Goal: Task Accomplishment & Management: Manage account settings

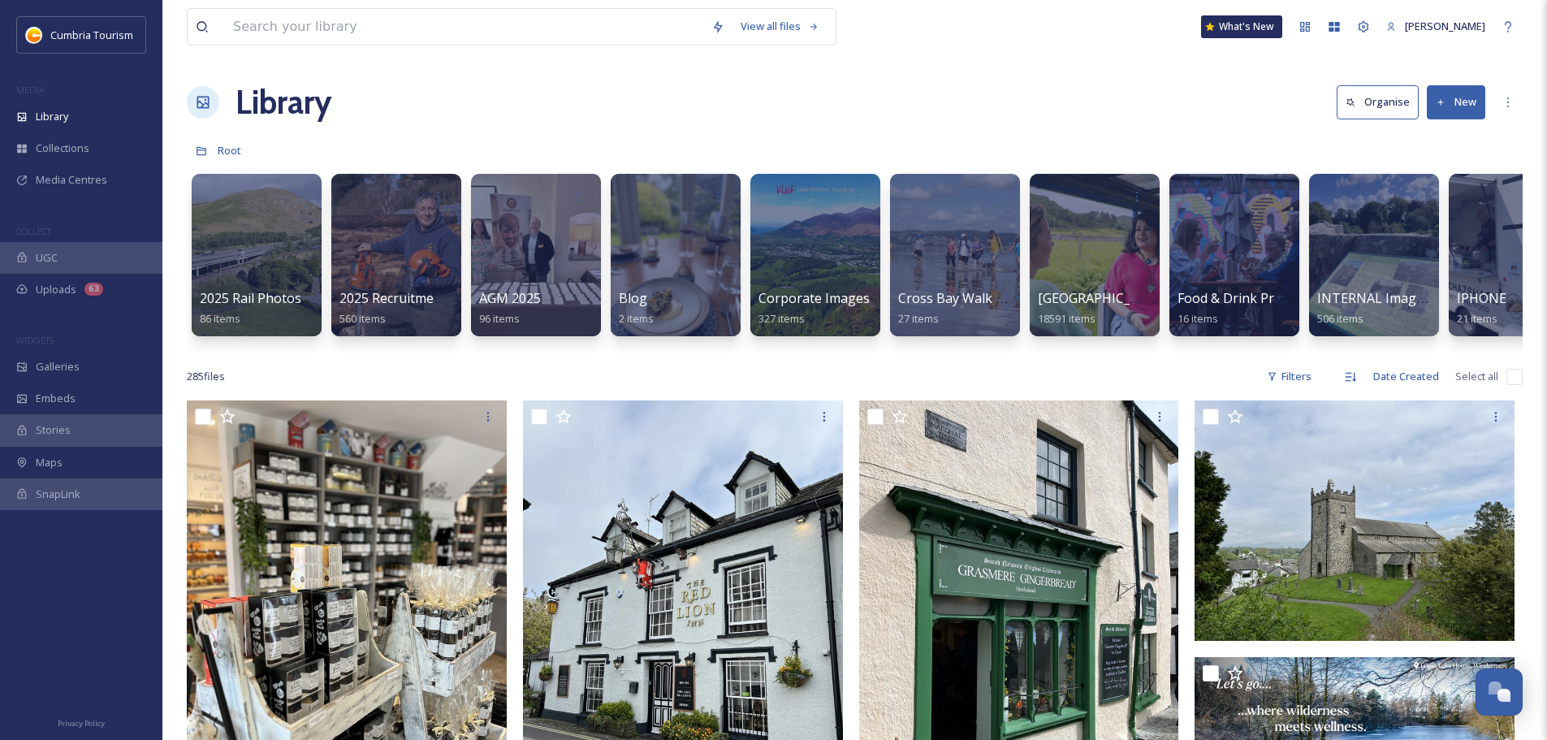
scroll to position [7563, 0]
click at [79, 302] on div "Uploads 63" at bounding box center [81, 290] width 162 height 32
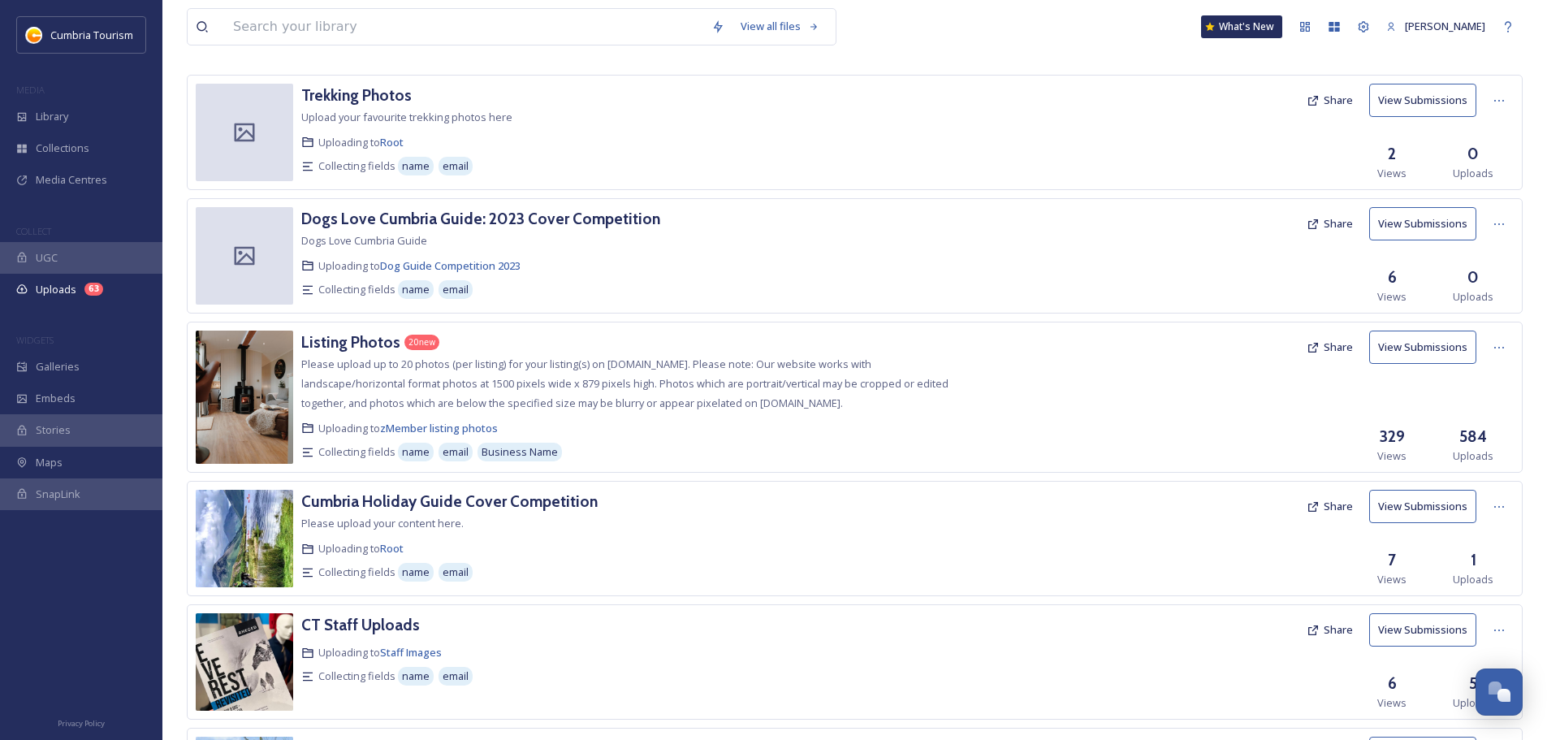
scroll to position [162, 0]
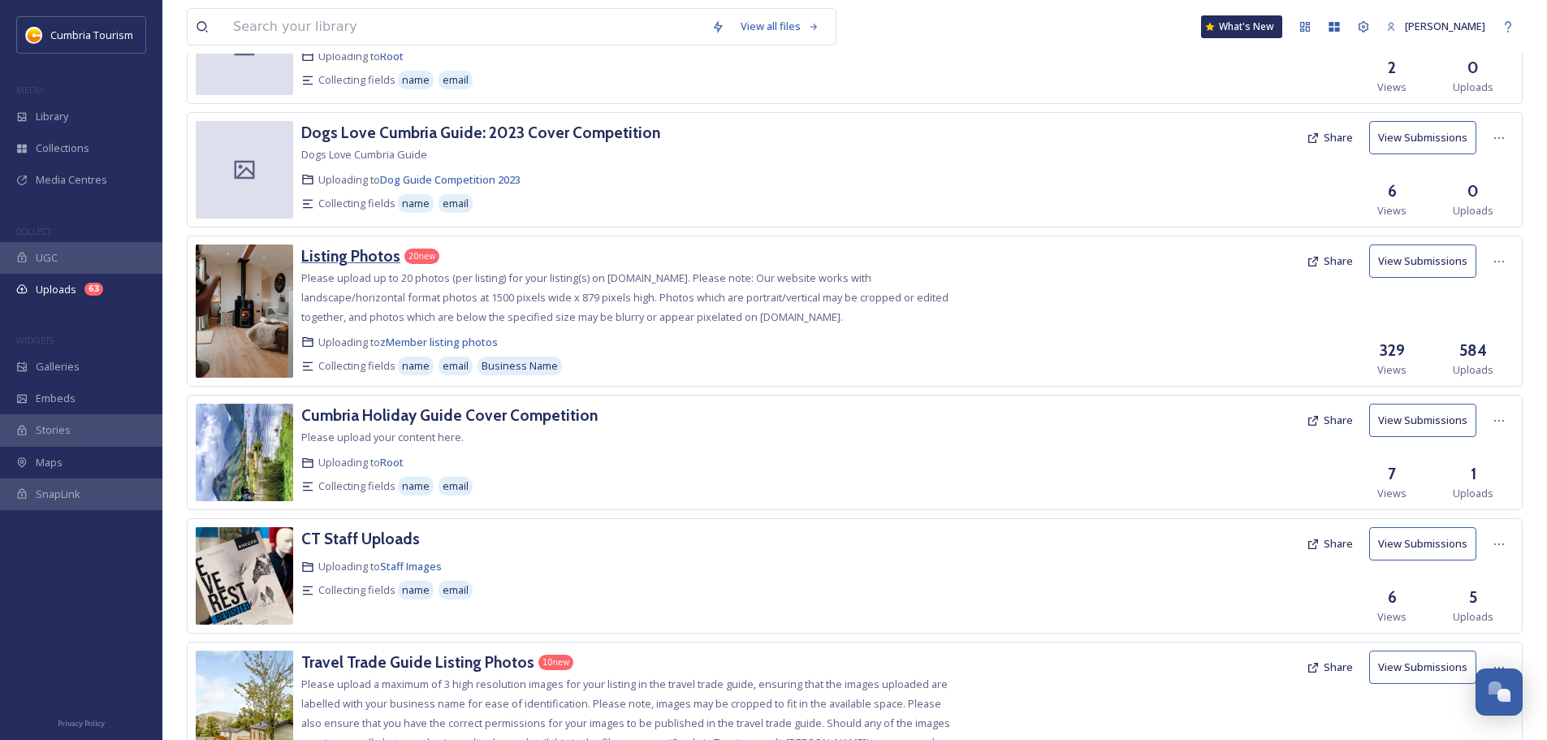
click at [348, 257] on h3 "Listing Photos" at bounding box center [350, 255] width 99 height 19
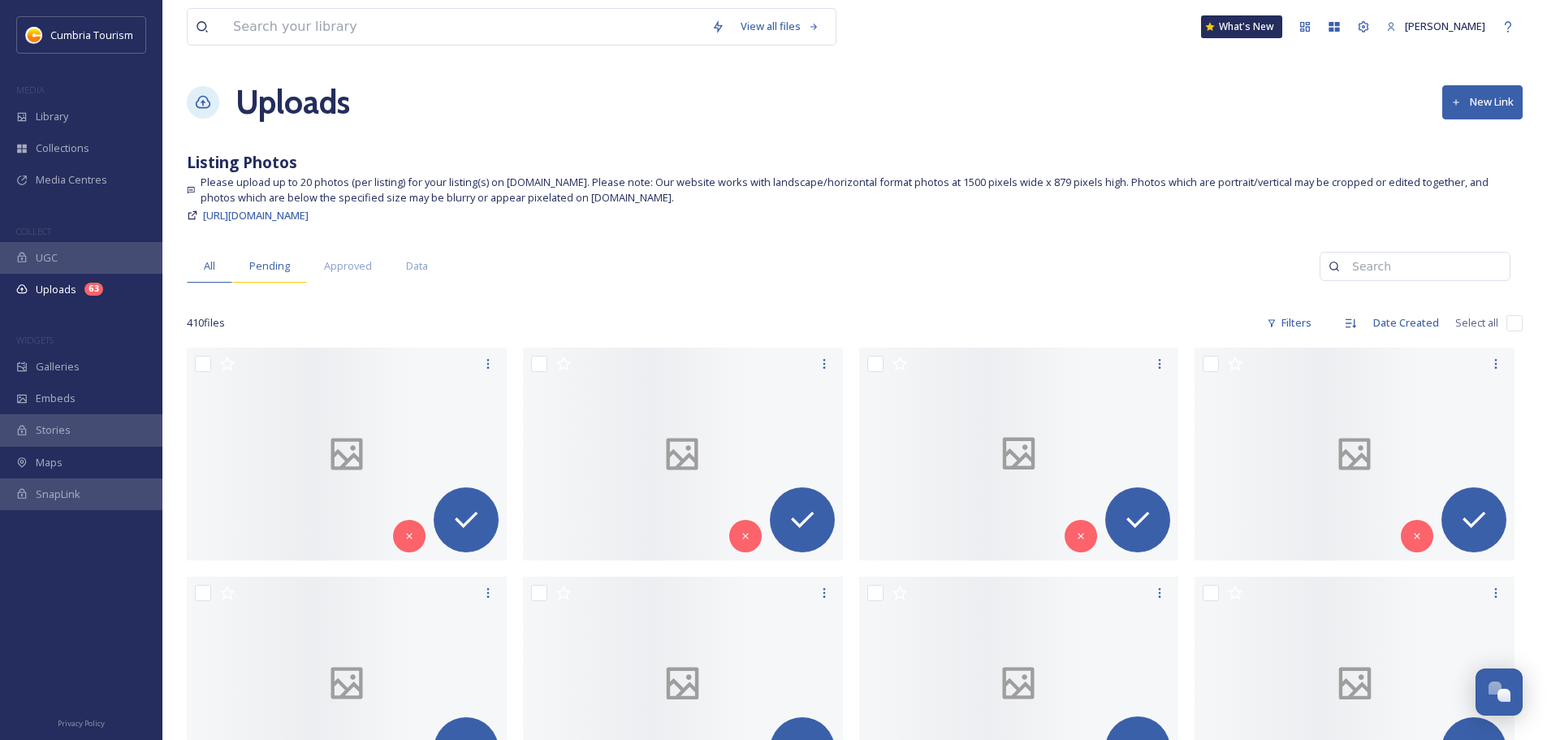
click at [249, 265] on span "Pending" at bounding box center [269, 265] width 41 height 15
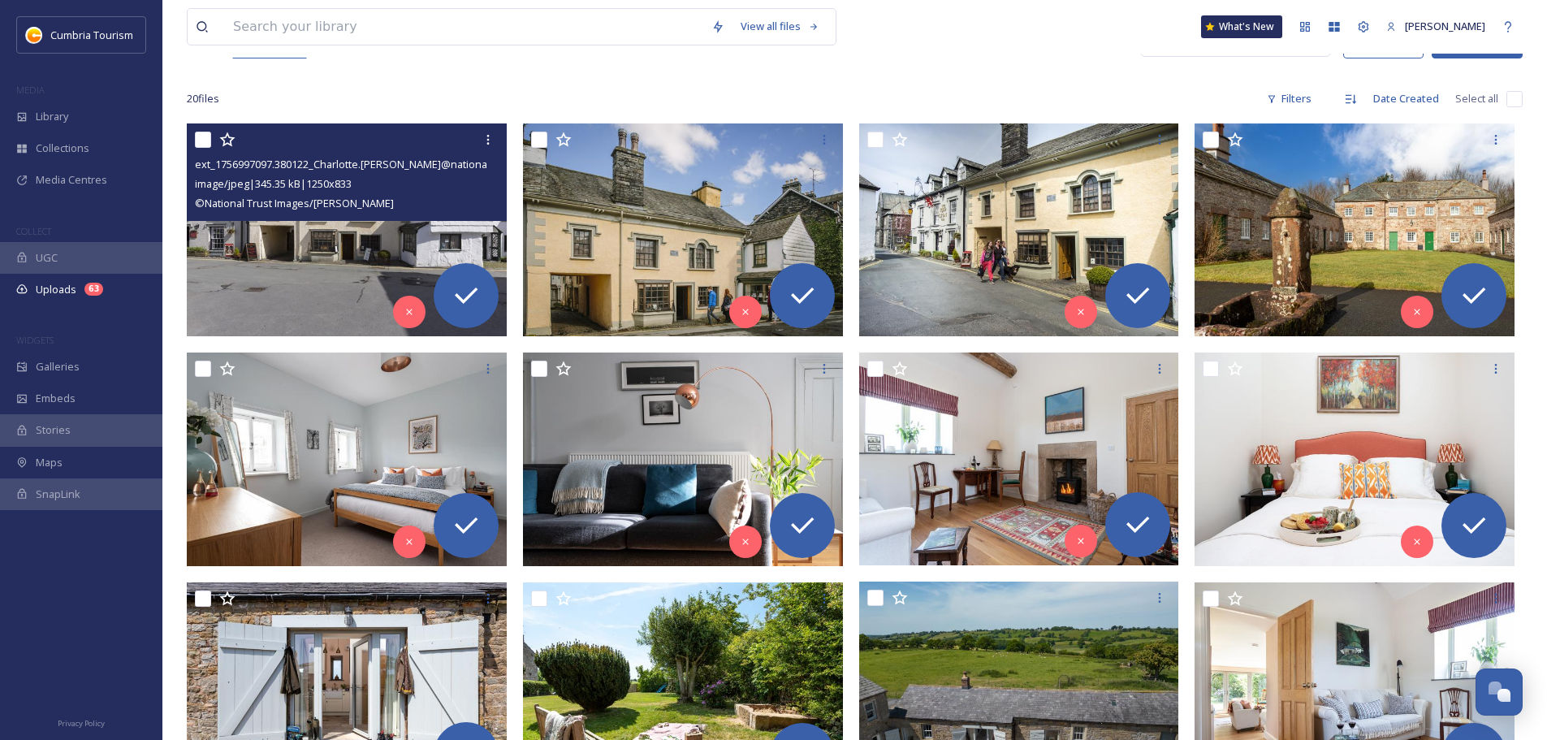
scroll to position [62, 0]
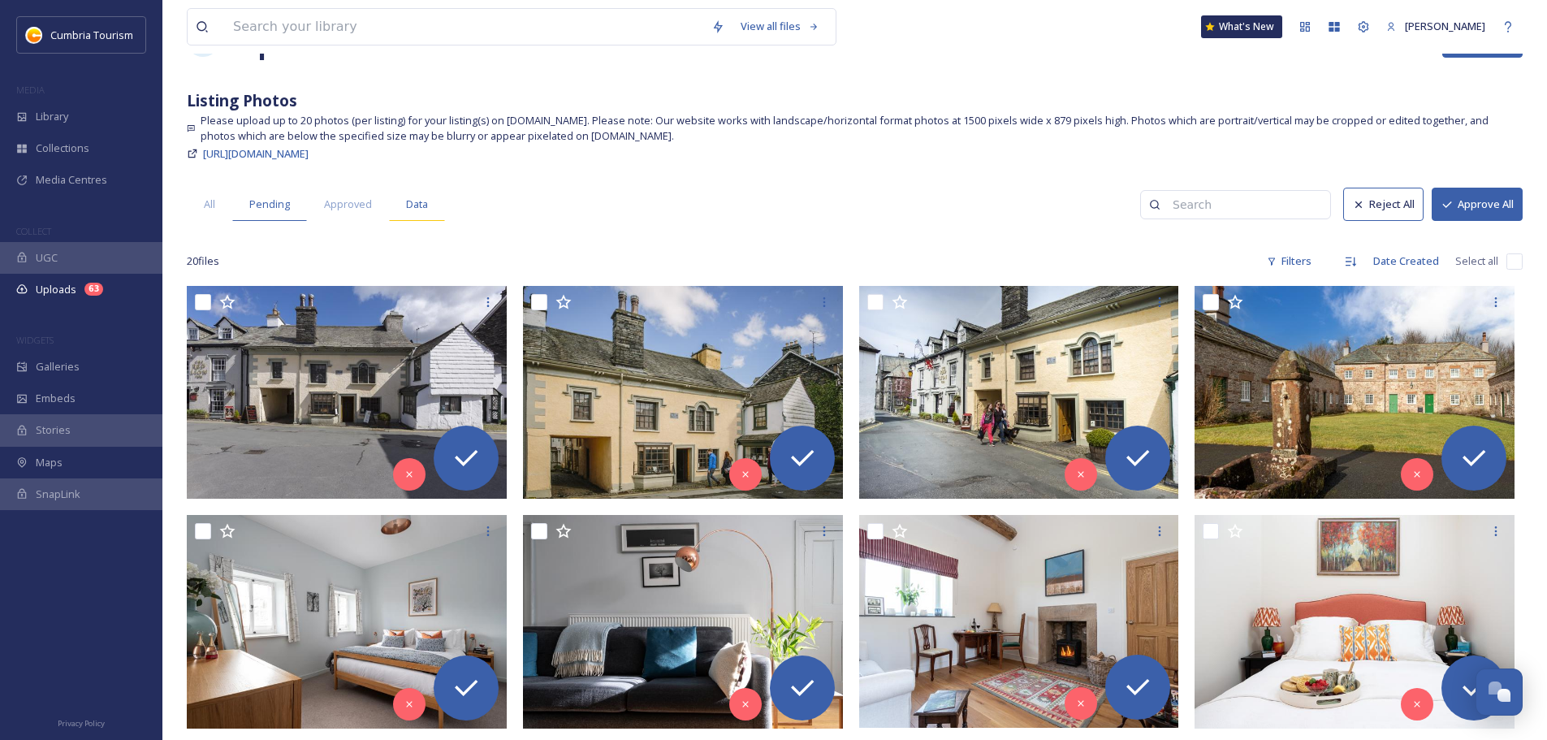
click at [412, 211] on span "Data" at bounding box center [417, 203] width 22 height 15
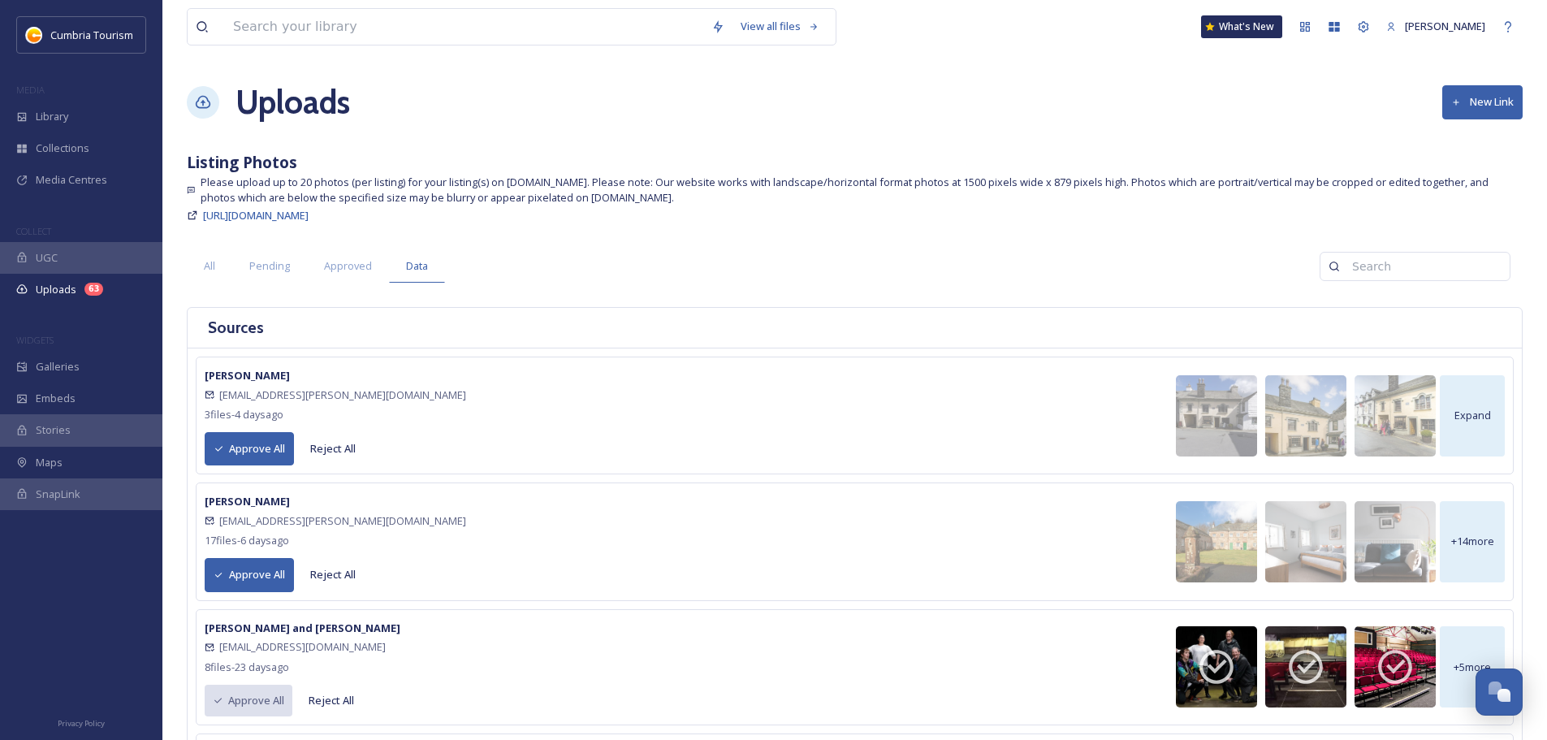
click at [262, 571] on button "Approve All" at bounding box center [249, 574] width 89 height 33
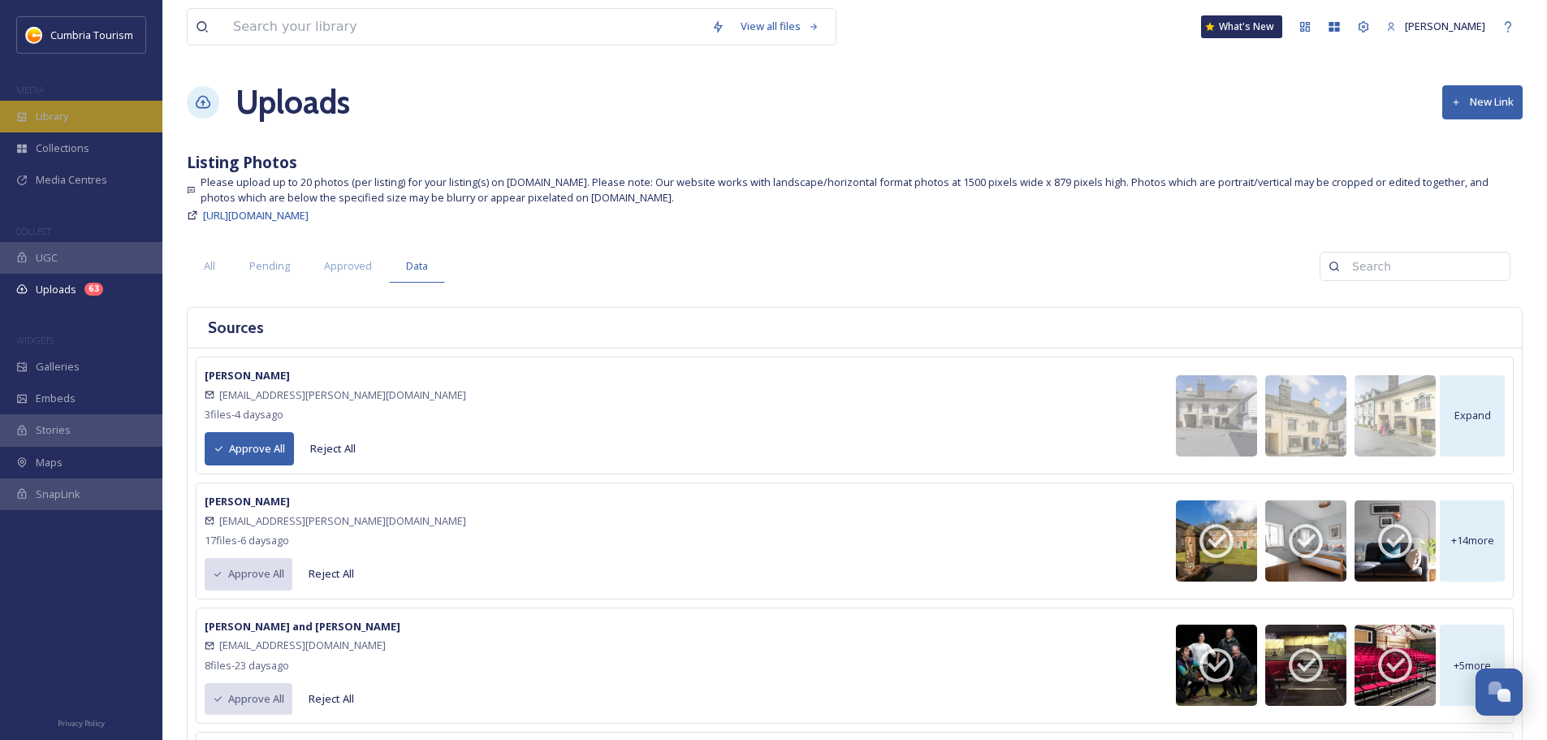
click at [88, 126] on div "Library" at bounding box center [81, 117] width 162 height 32
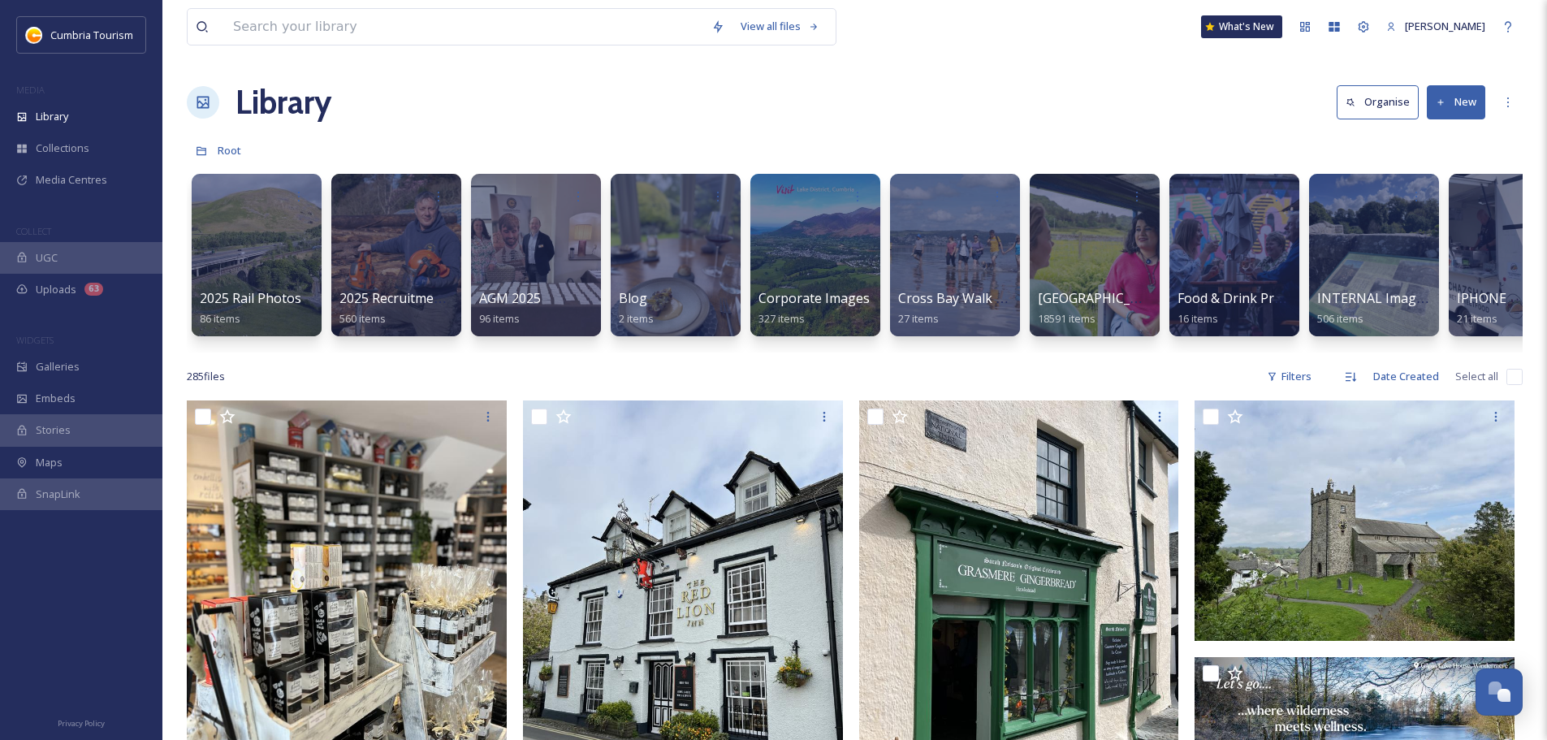
scroll to position [0, 1457]
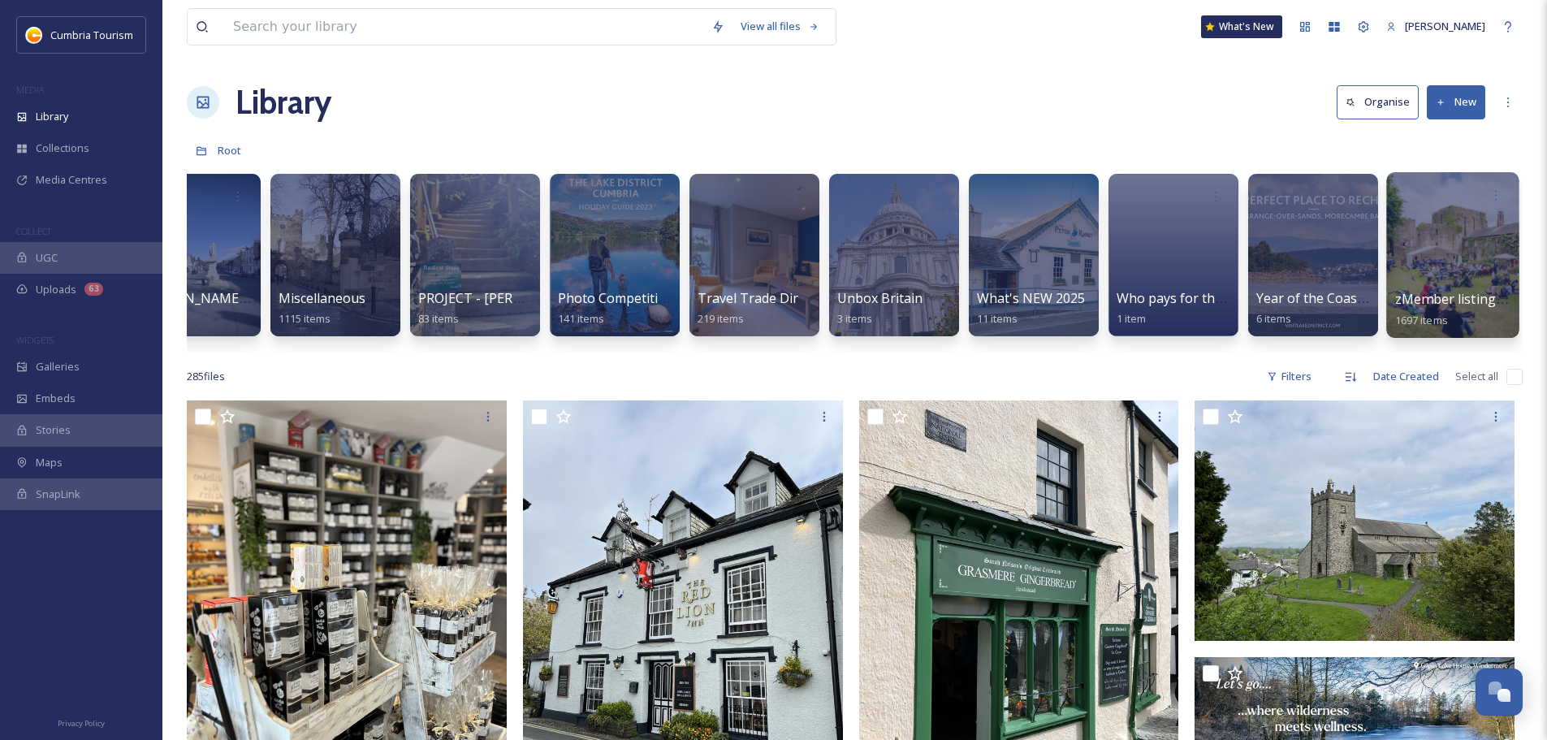
click at [1466, 290] on span "zMember listing photos" at bounding box center [1469, 299] width 149 height 18
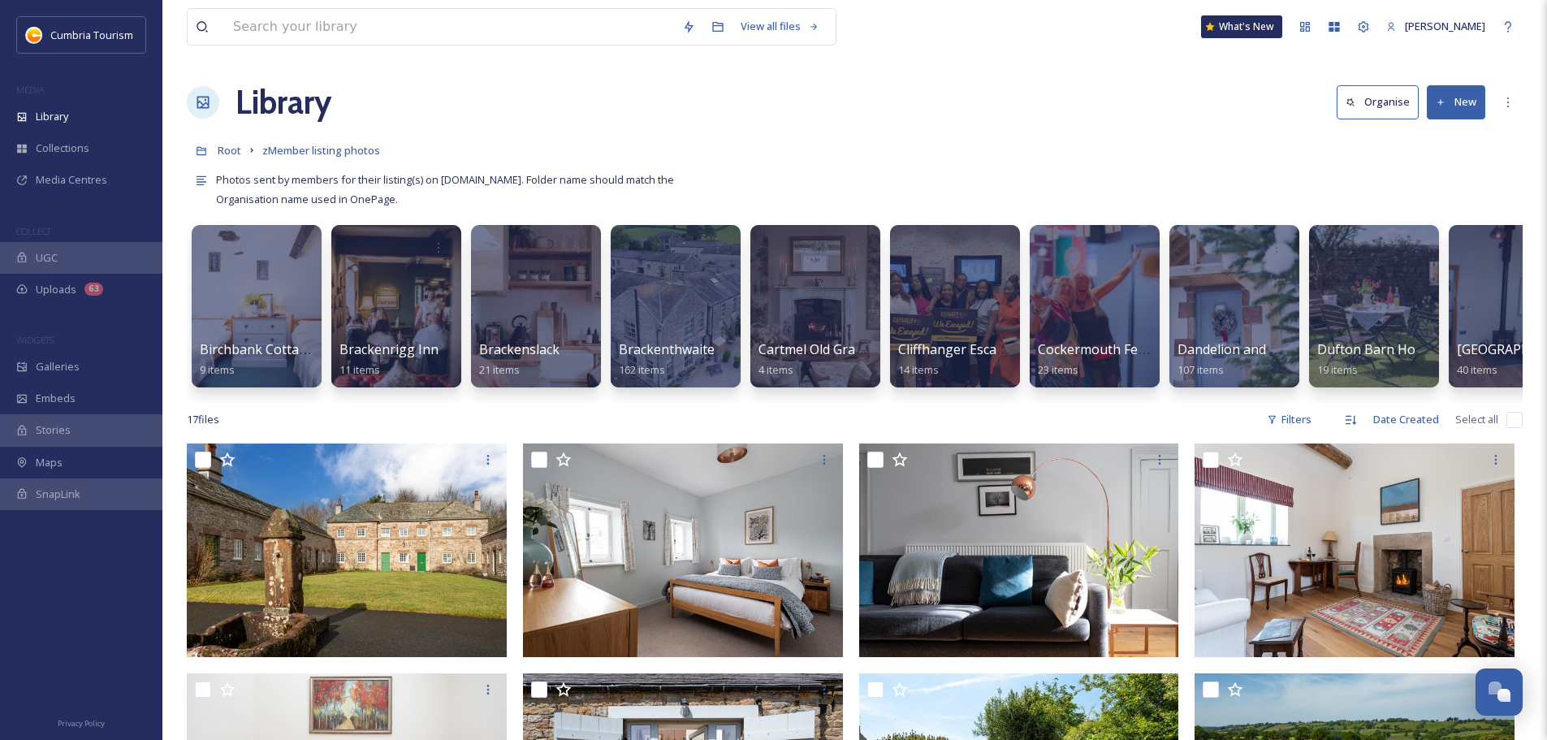
click at [1474, 110] on button "New" at bounding box center [1456, 101] width 58 height 33
click at [1431, 204] on span "Folder" at bounding box center [1437, 203] width 31 height 15
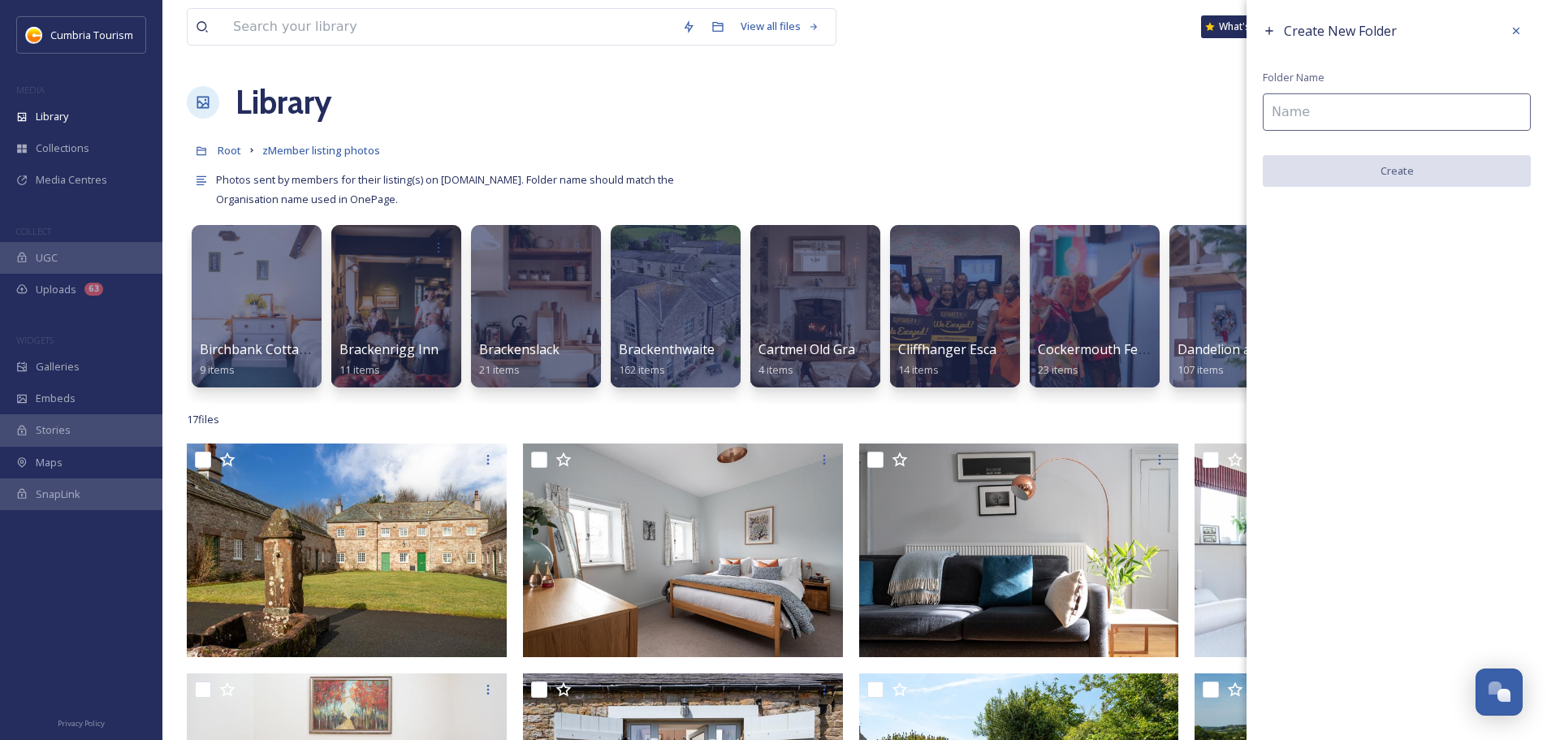
click at [1405, 108] on input at bounding box center [1397, 111] width 268 height 37
type input "Classic Cottages"
click at [1397, 164] on button "Create" at bounding box center [1397, 171] width 268 height 33
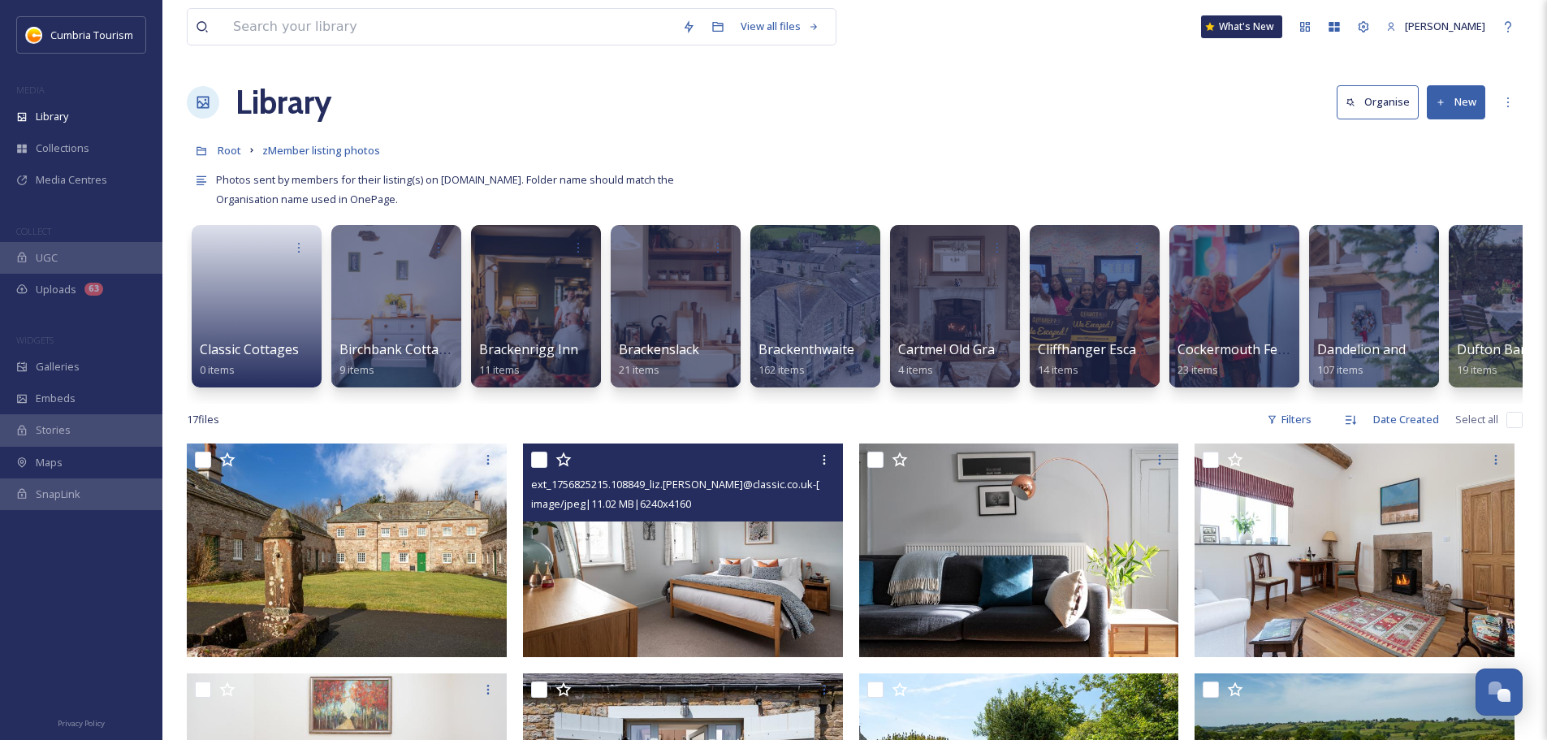
click at [619, 603] on img at bounding box center [683, 550] width 320 height 214
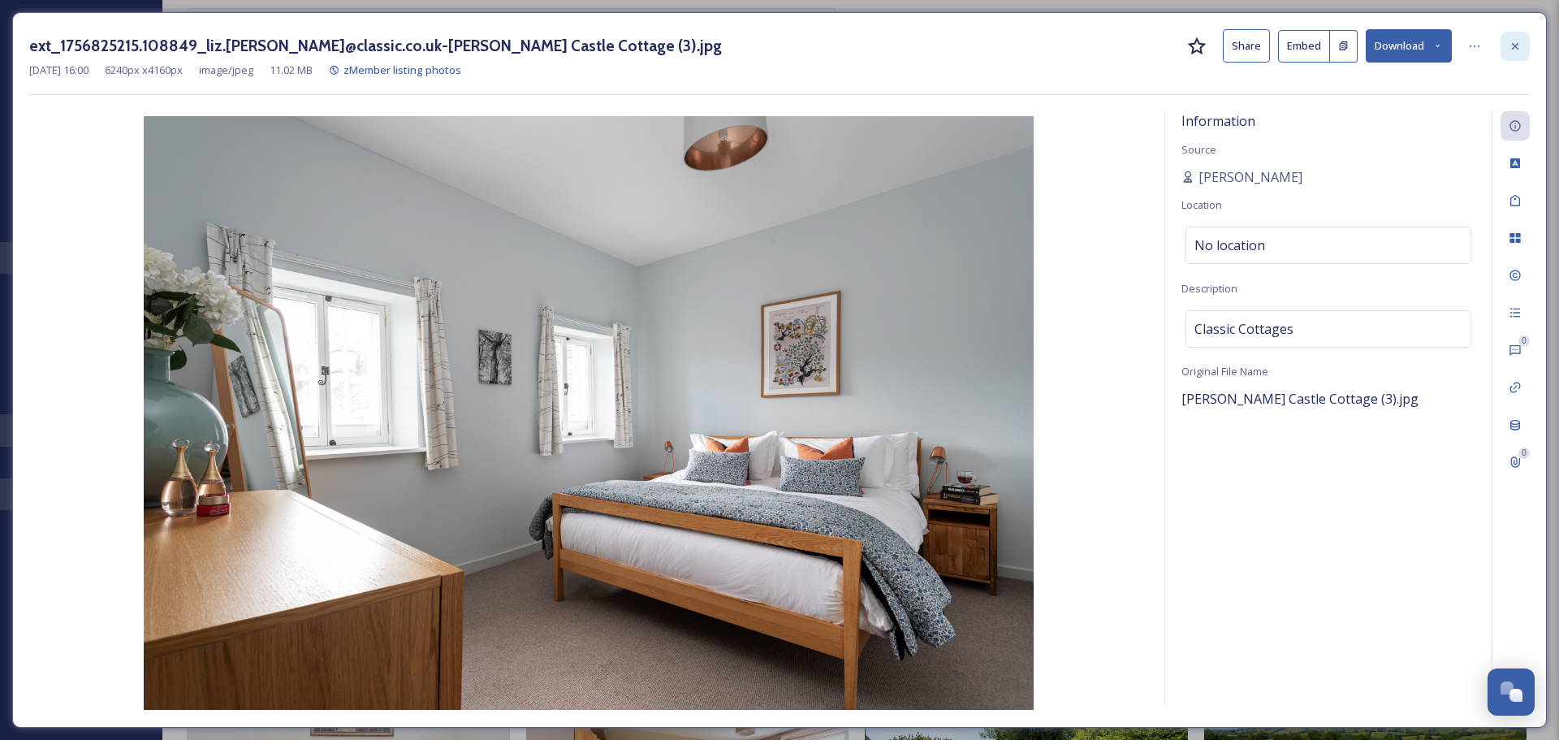
click at [1514, 45] on icon at bounding box center [1515, 45] width 6 height 6
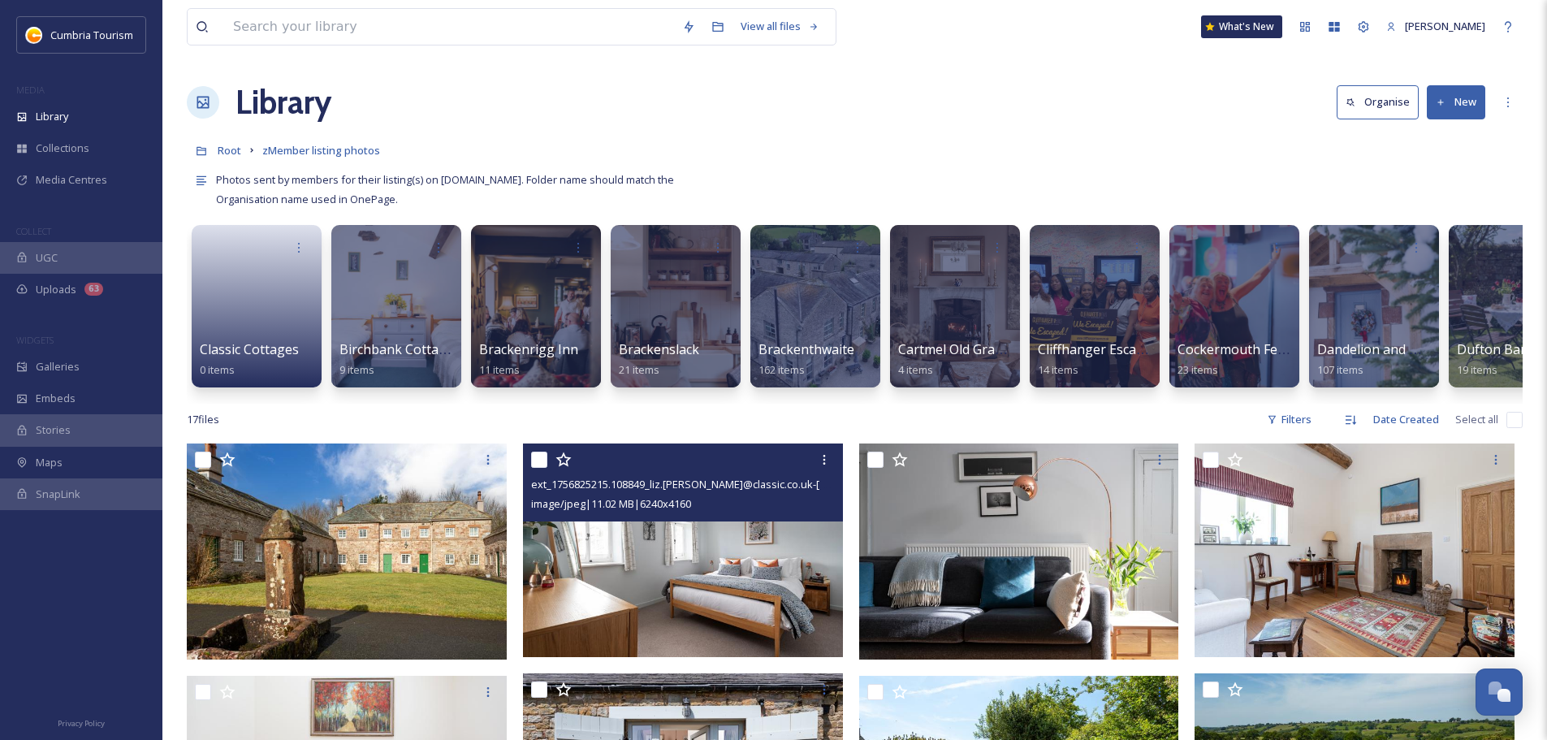
click at [1516, 428] on input "checkbox" at bounding box center [1514, 420] width 16 height 16
checkbox input "true"
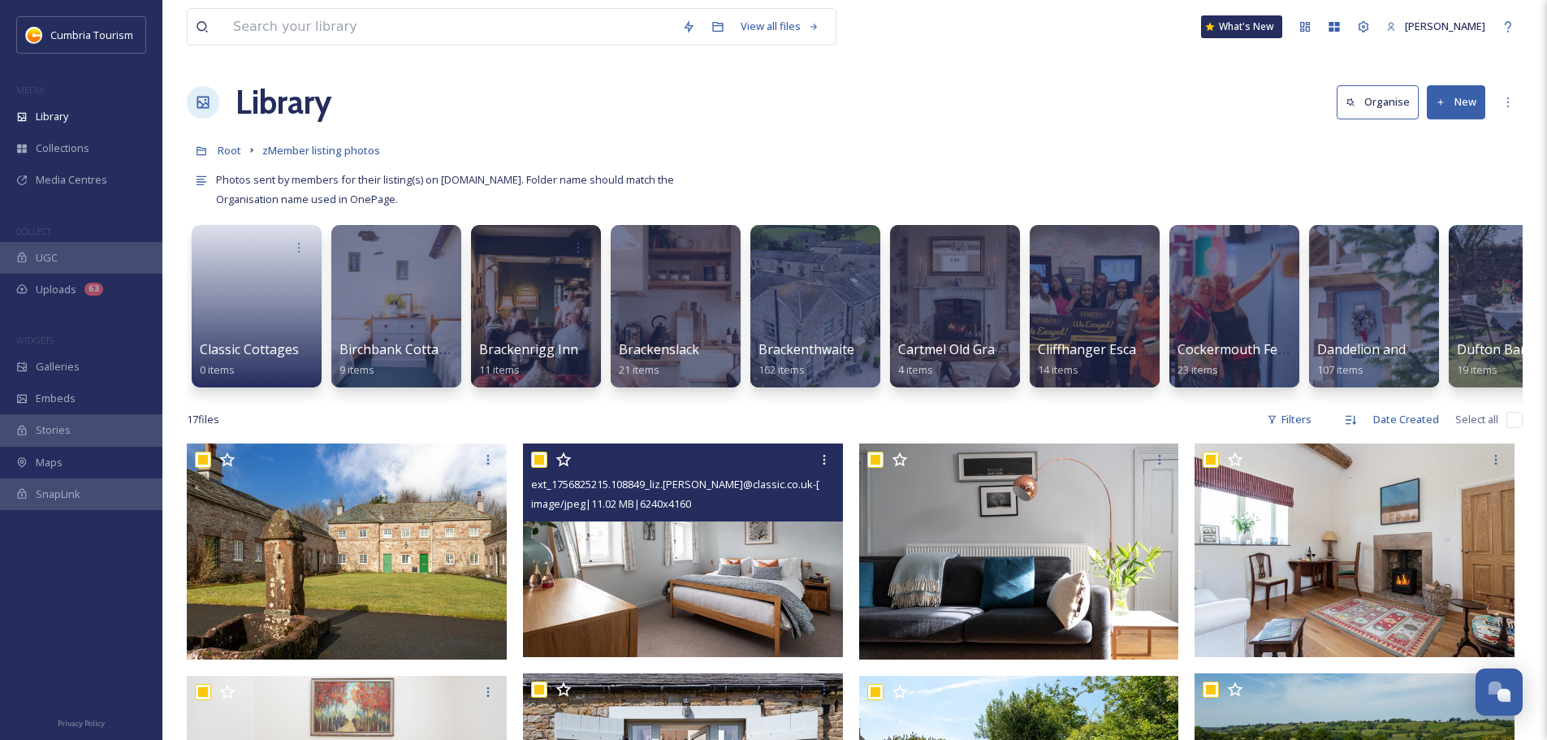
checkbox input "true"
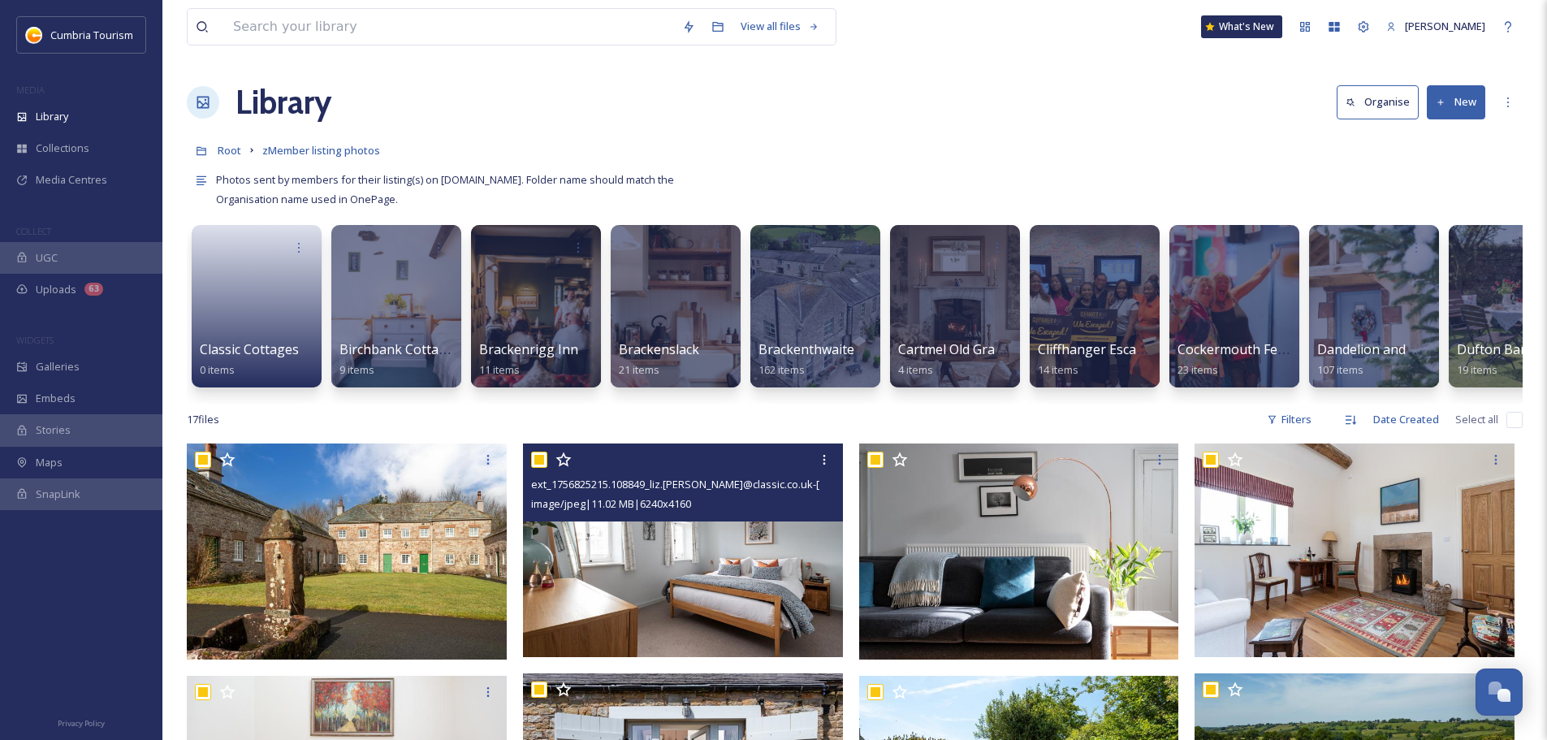
checkbox input "true"
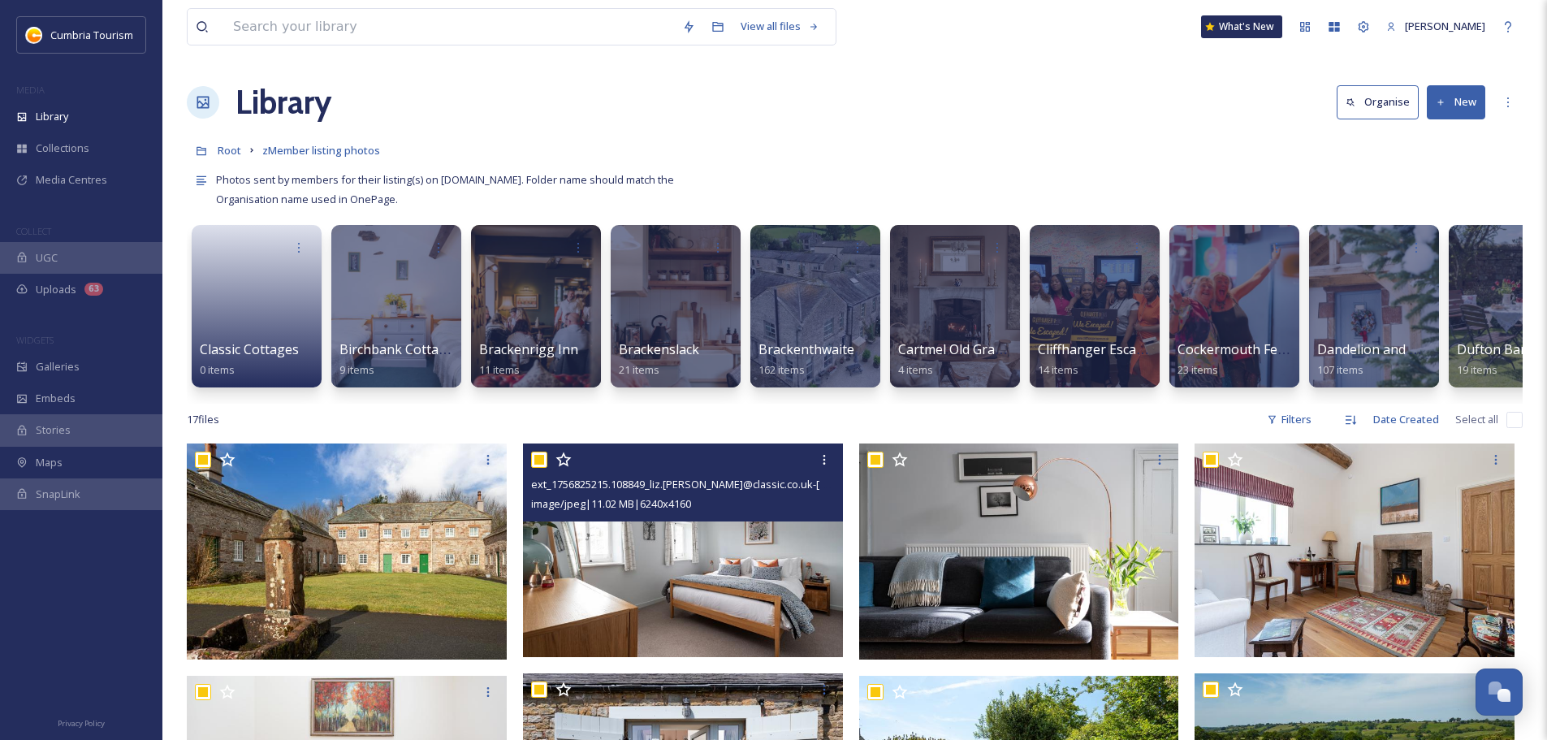
checkbox input "true"
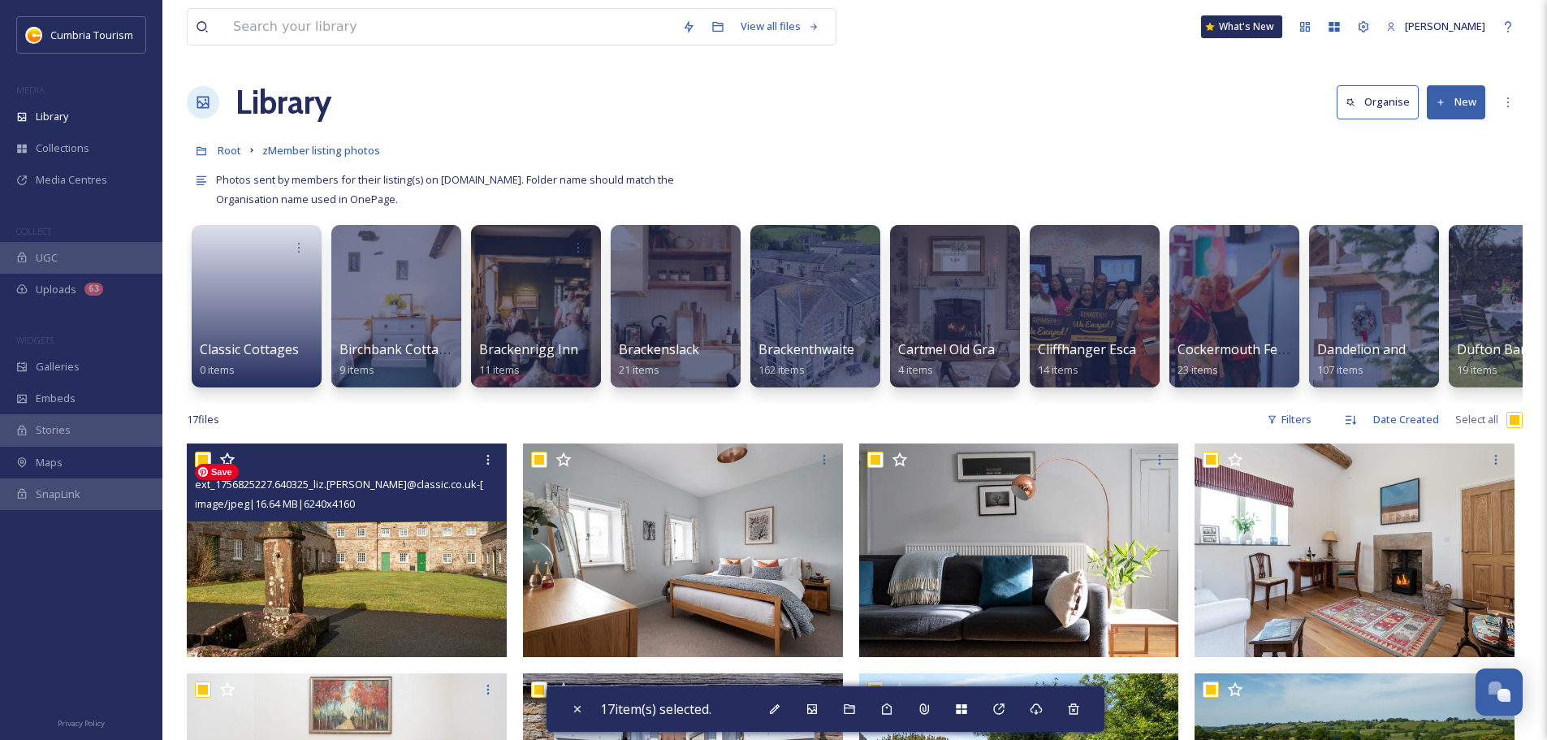
click at [311, 587] on img at bounding box center [347, 550] width 320 height 214
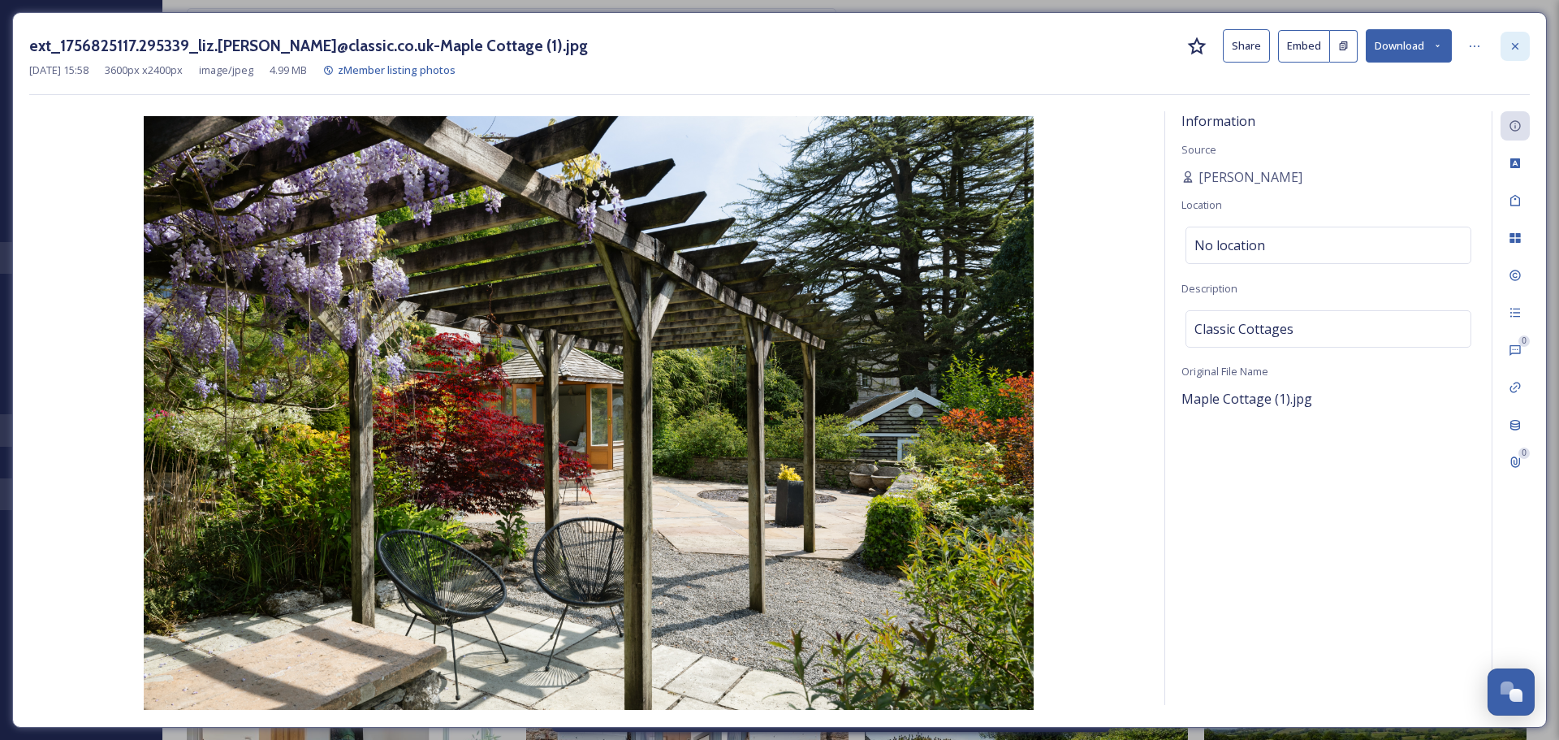
click at [1522, 54] on div at bounding box center [1514, 46] width 29 height 29
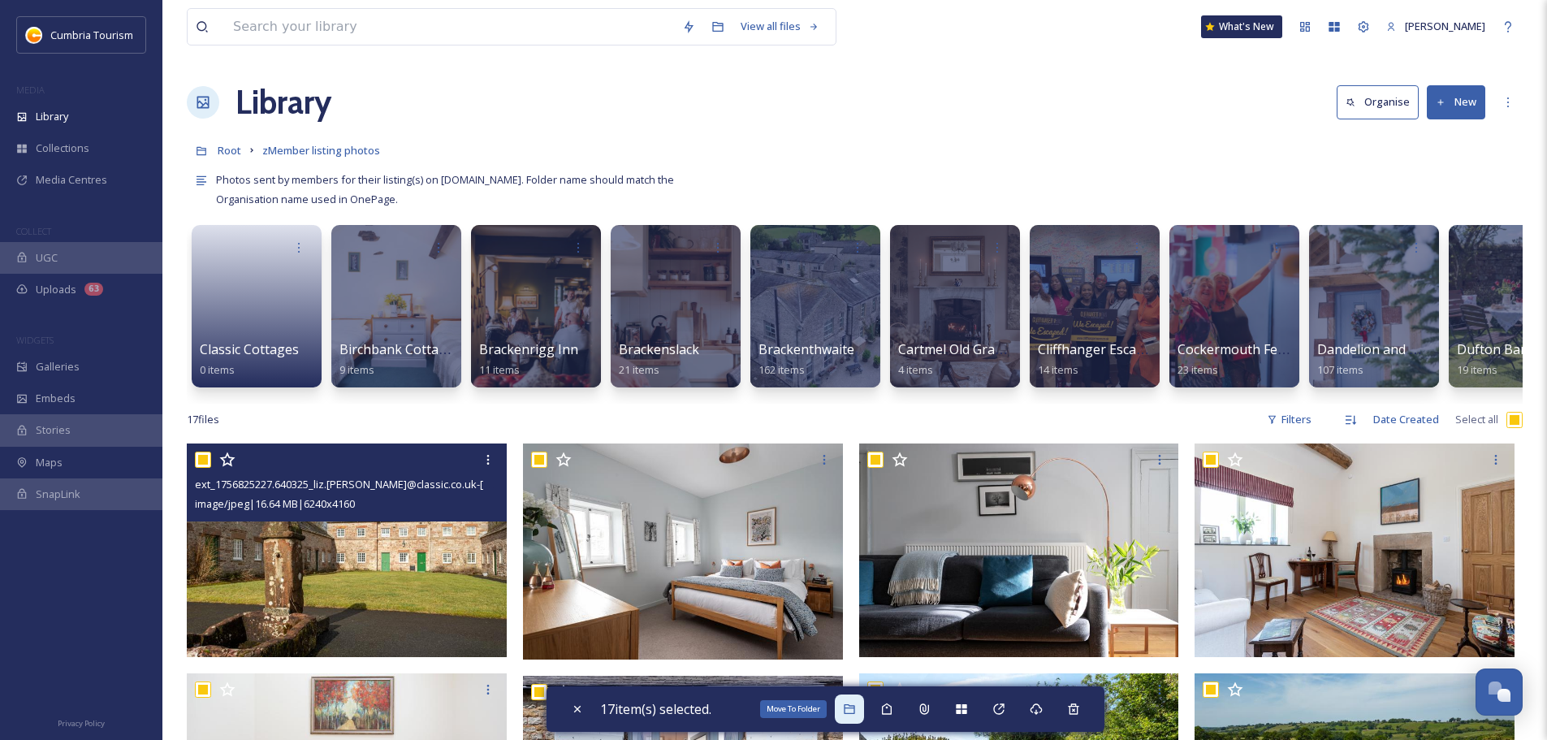
click at [856, 709] on icon at bounding box center [849, 708] width 13 height 13
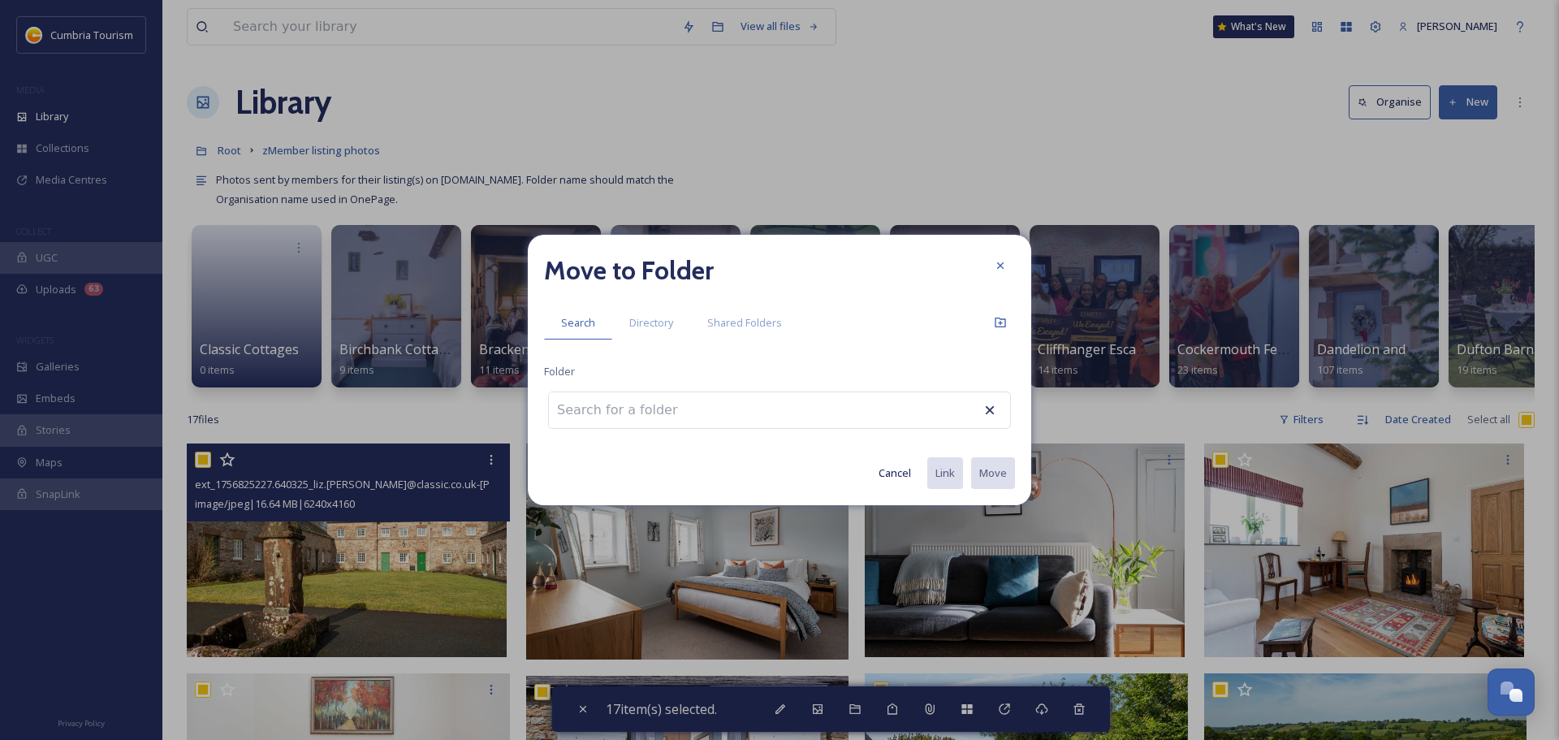
click at [654, 400] on input at bounding box center [638, 410] width 179 height 36
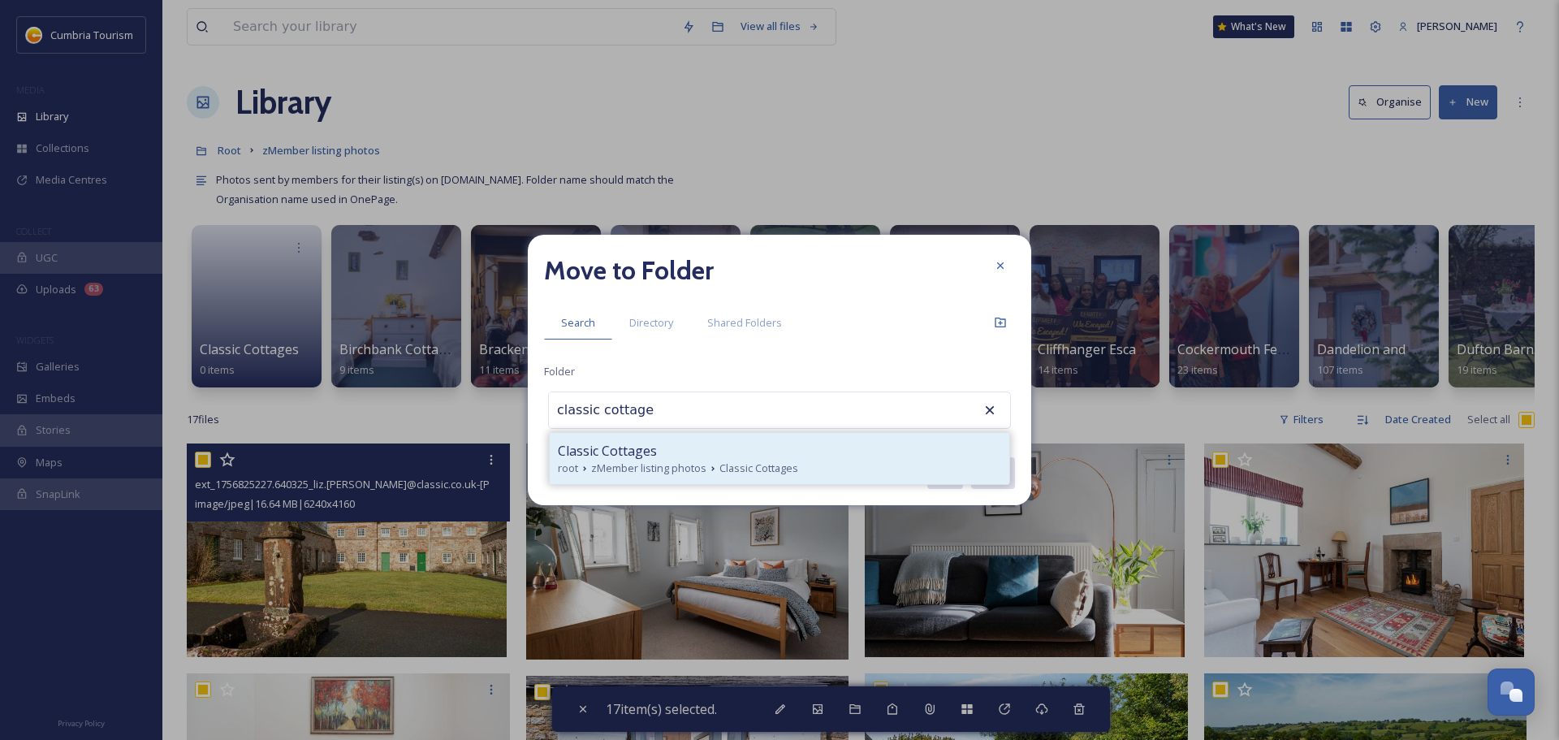
click at [626, 468] on span "zMember listing photos" at bounding box center [648, 467] width 115 height 15
type input "Classic Cottages"
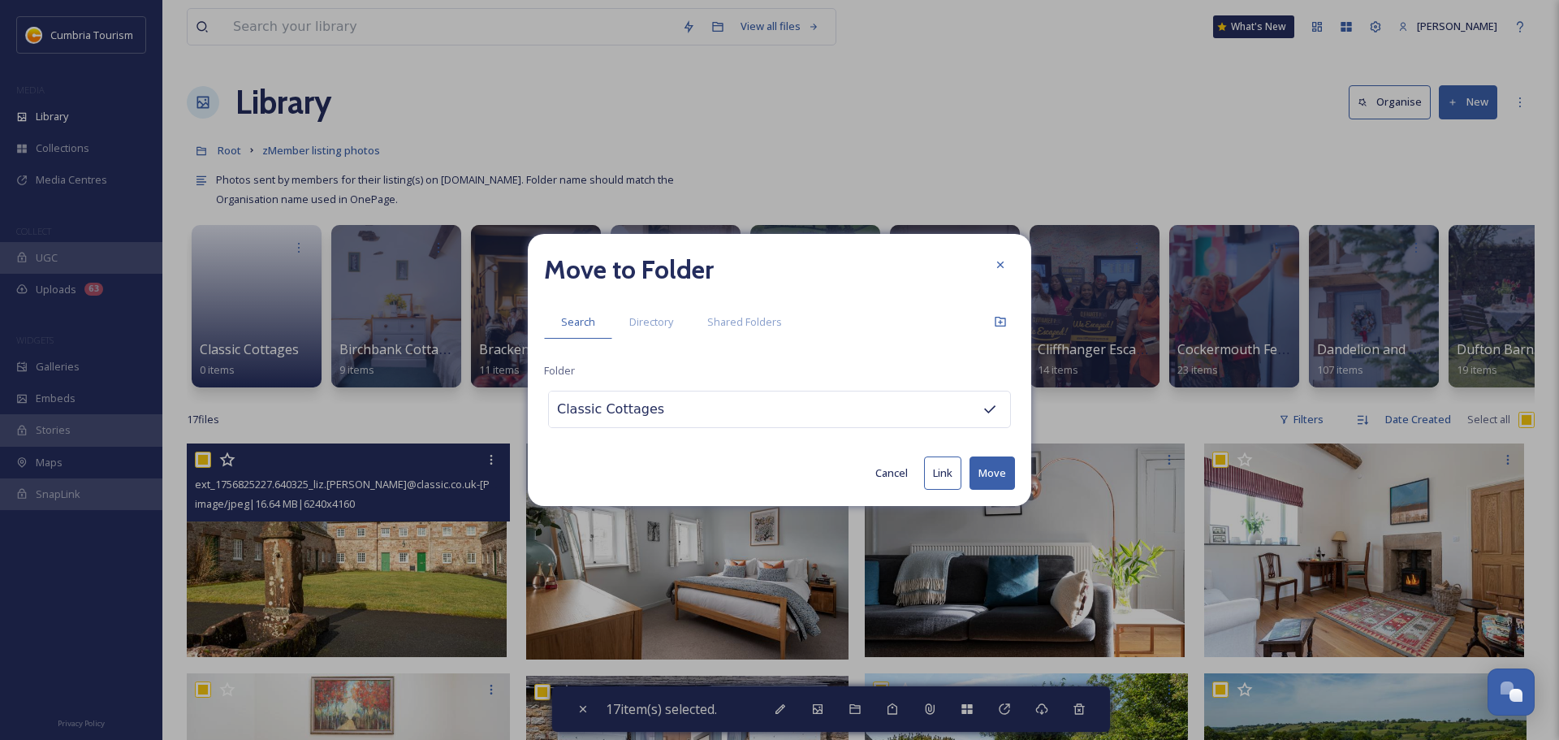
click at [1007, 477] on button "Move" at bounding box center [991, 472] width 45 height 33
checkbox input "false"
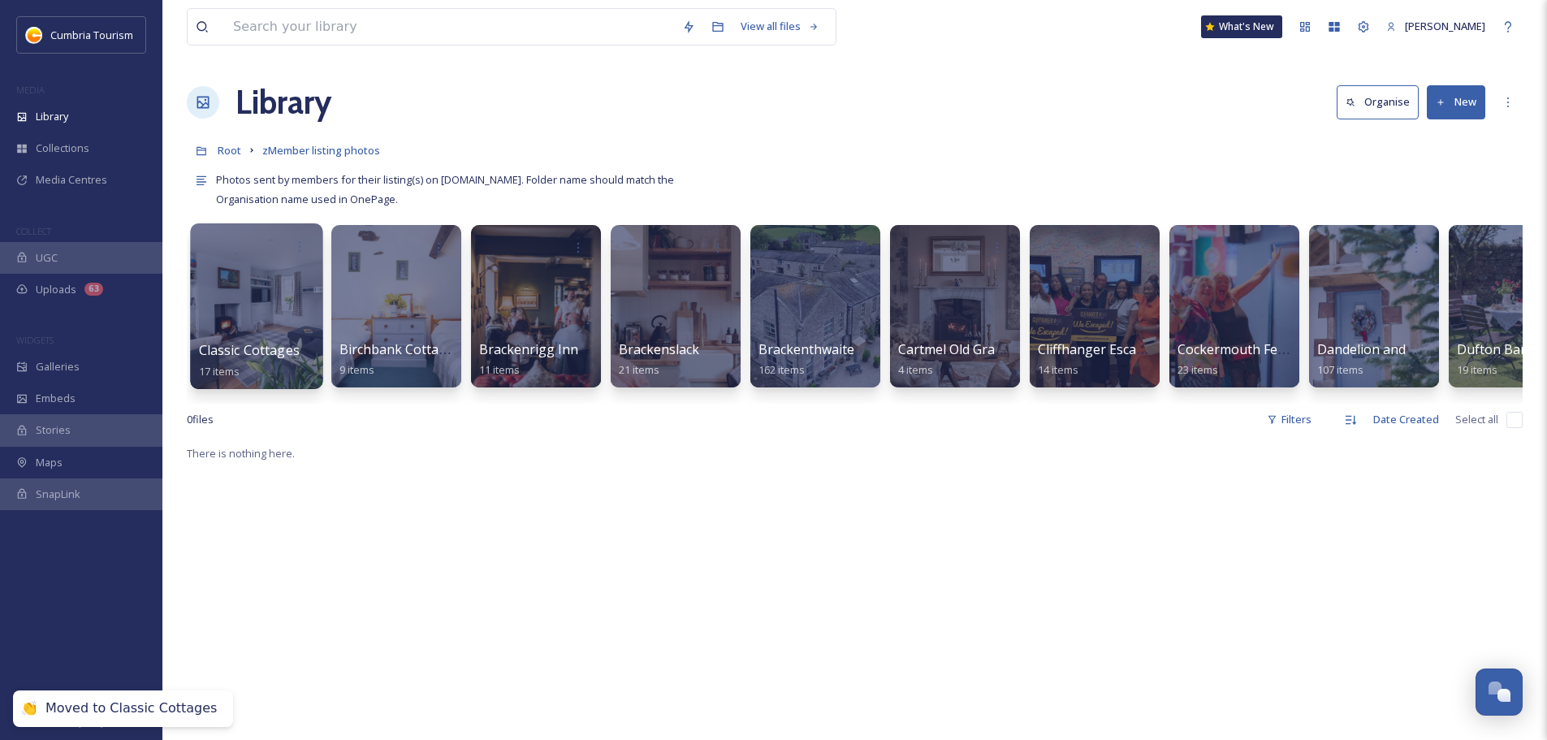
click at [265, 349] on span "Classic Cottages" at bounding box center [249, 350] width 101 height 18
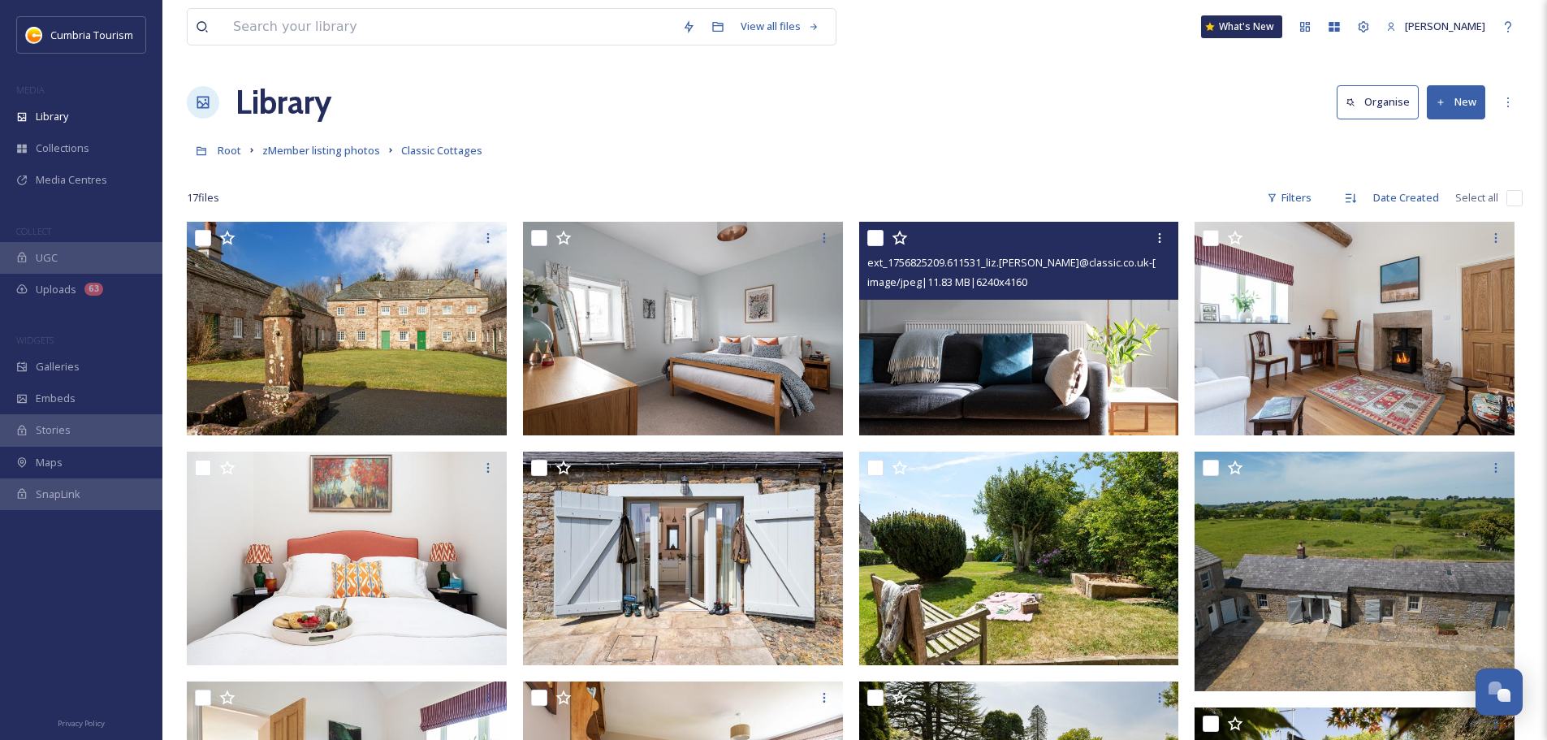
click at [1512, 196] on input "checkbox" at bounding box center [1514, 198] width 16 height 16
checkbox input "true"
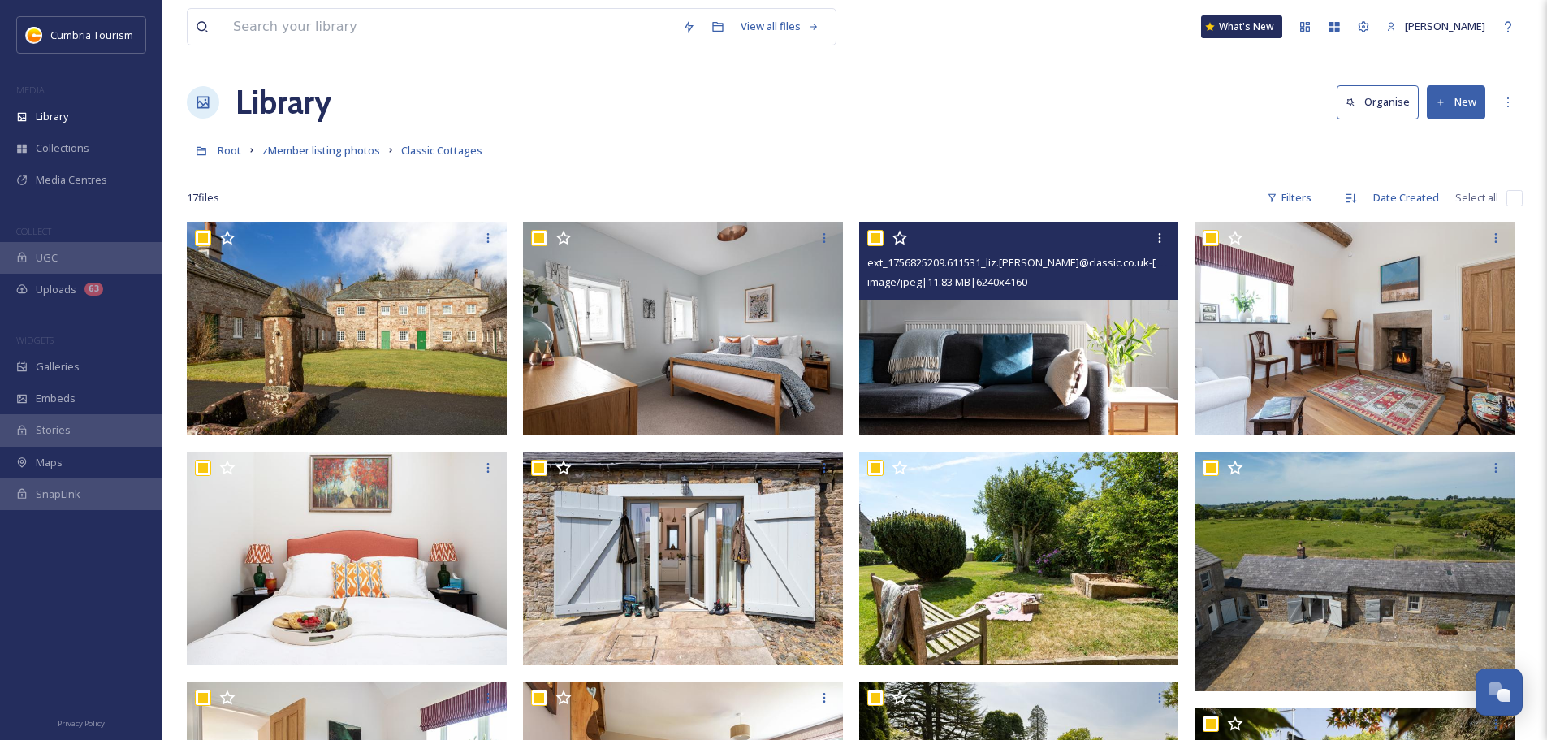
checkbox input "true"
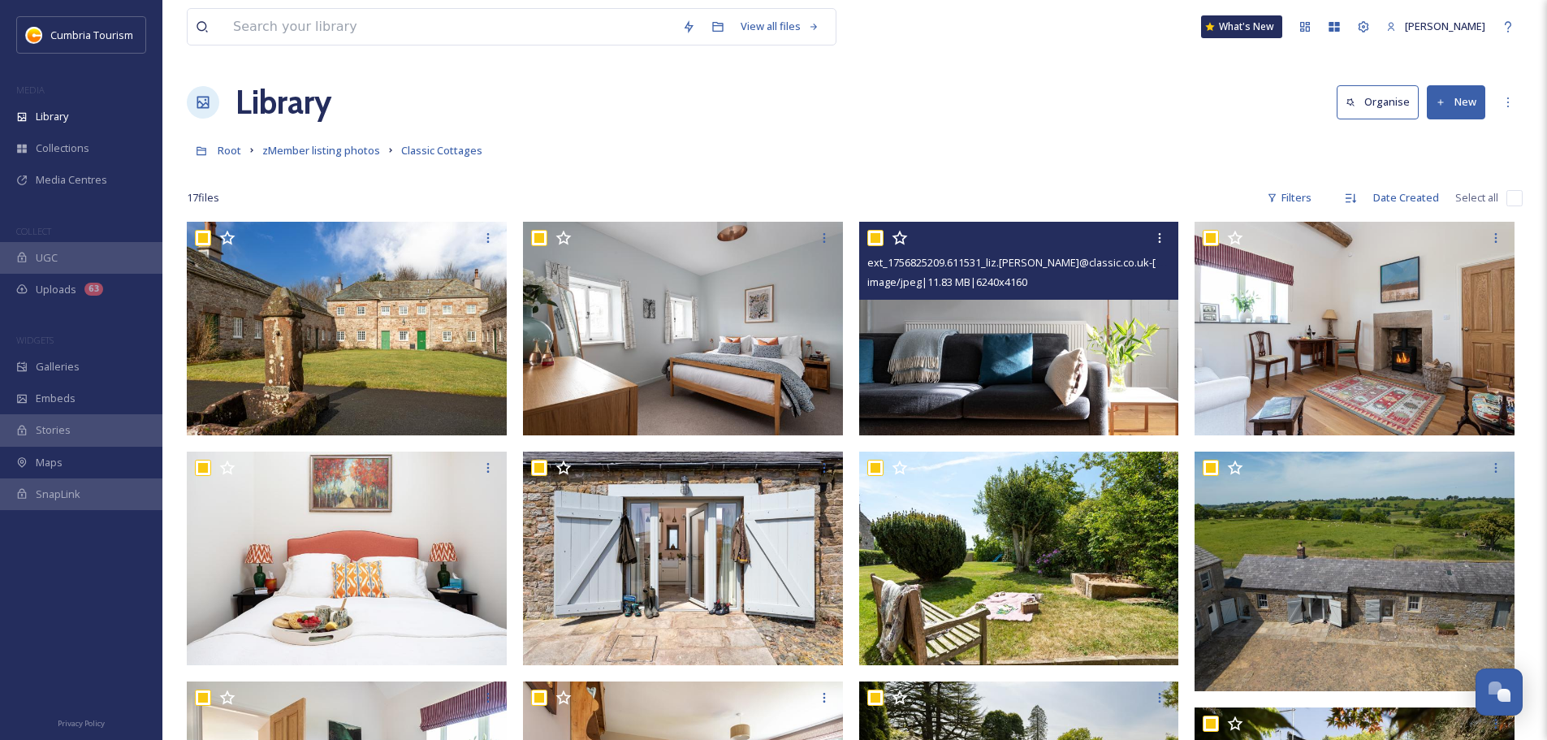
checkbox input "true"
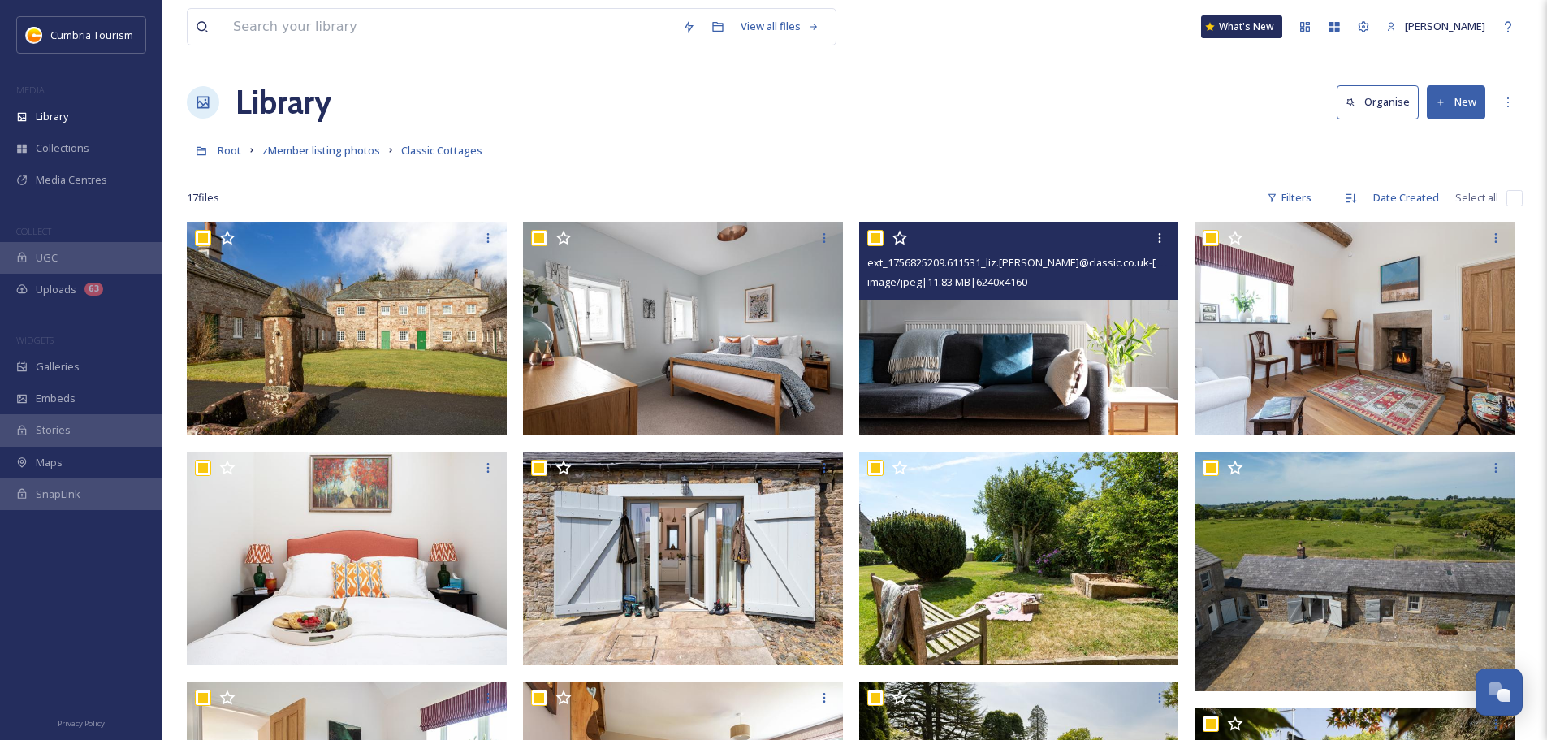
checkbox input "true"
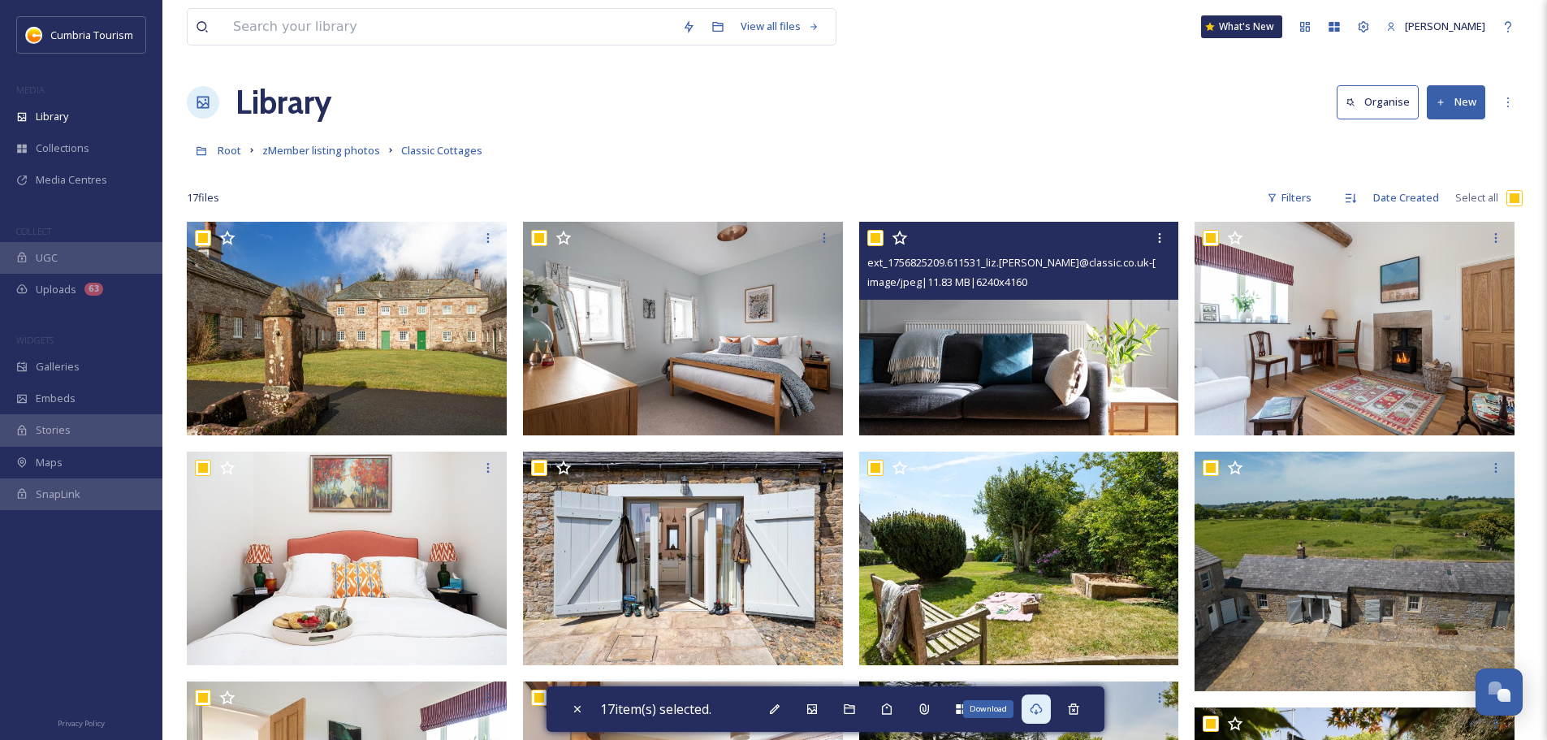
click at [1038, 714] on icon at bounding box center [1035, 708] width 13 height 13
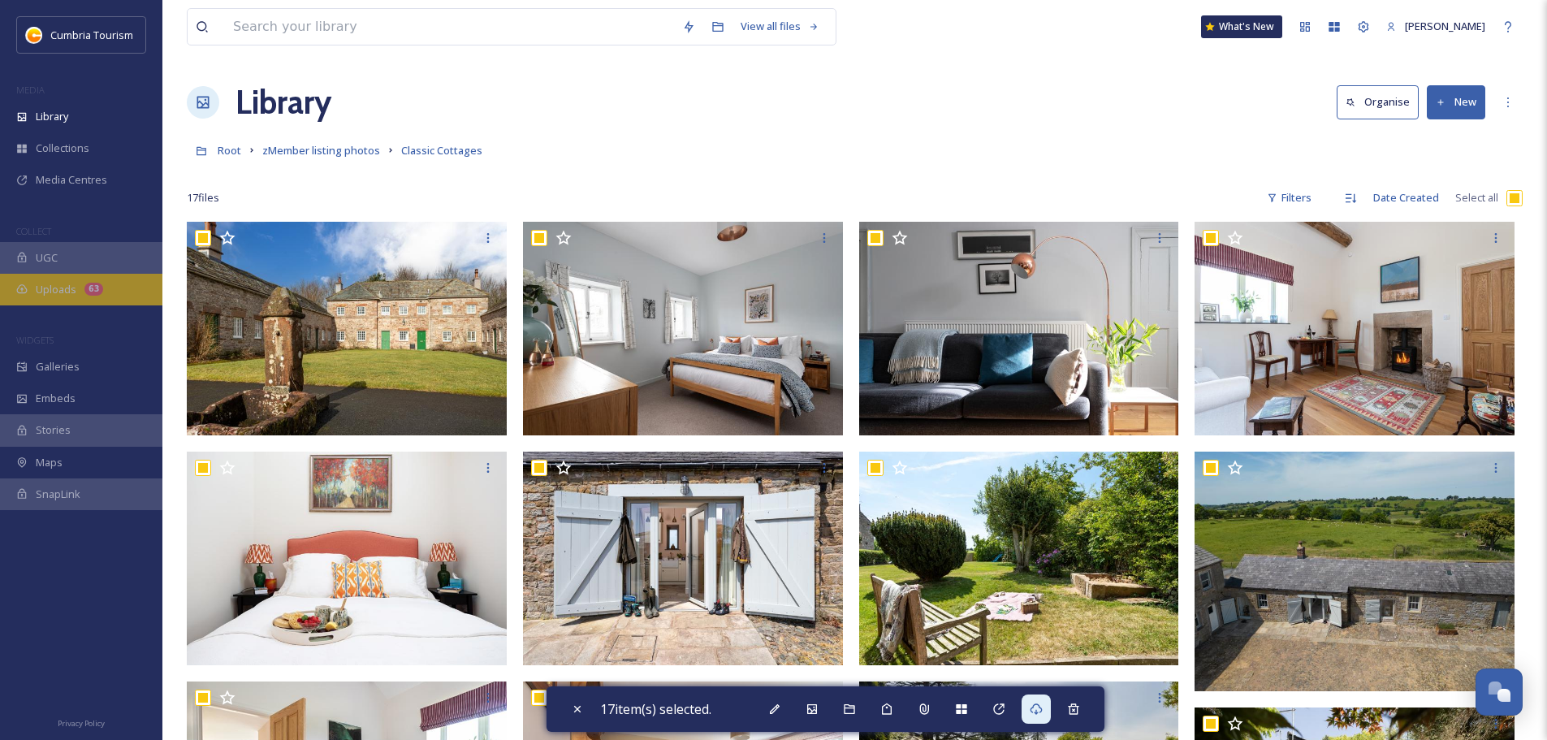
click at [51, 283] on span "Uploads" at bounding box center [56, 289] width 41 height 15
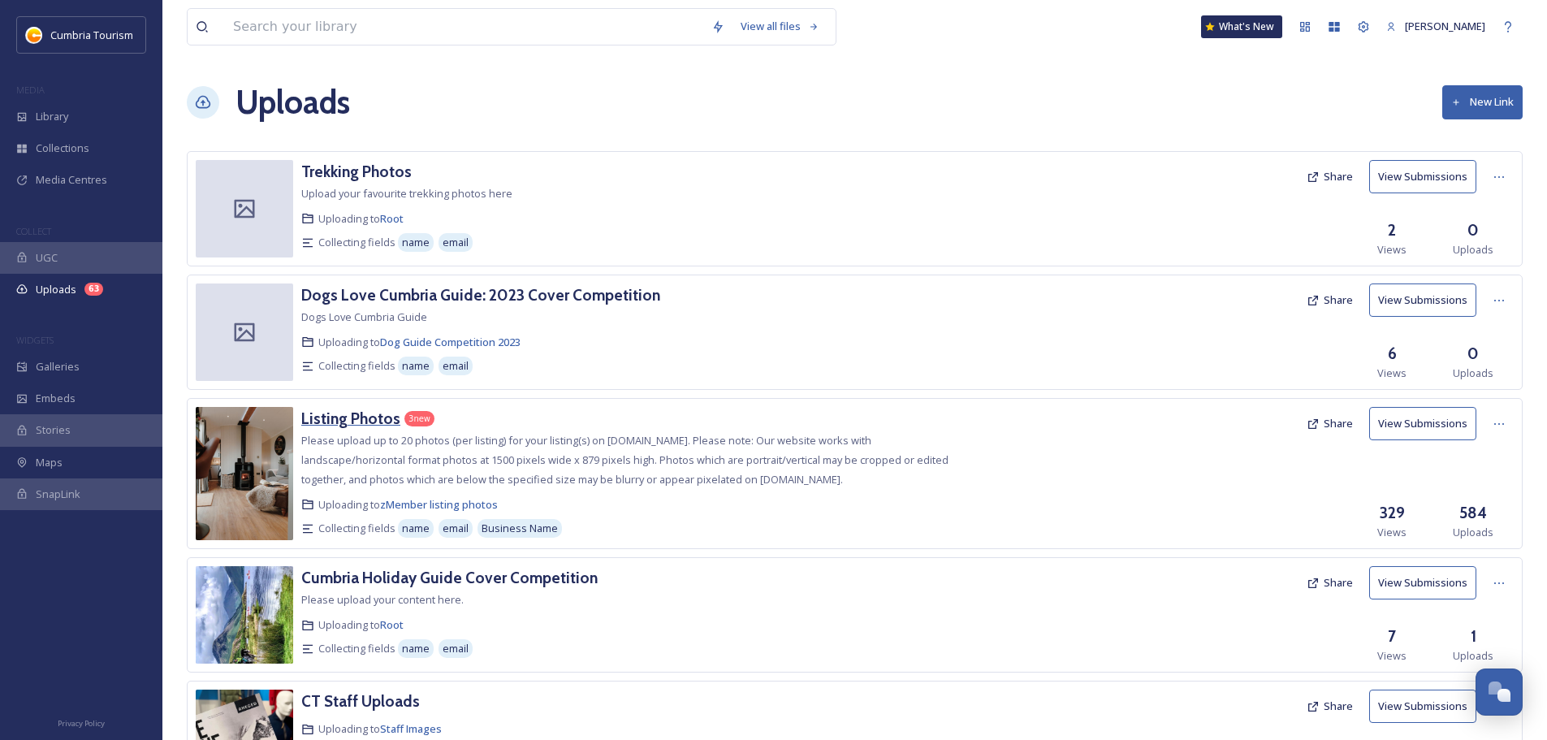
click at [354, 422] on h3 "Listing Photos" at bounding box center [350, 417] width 99 height 19
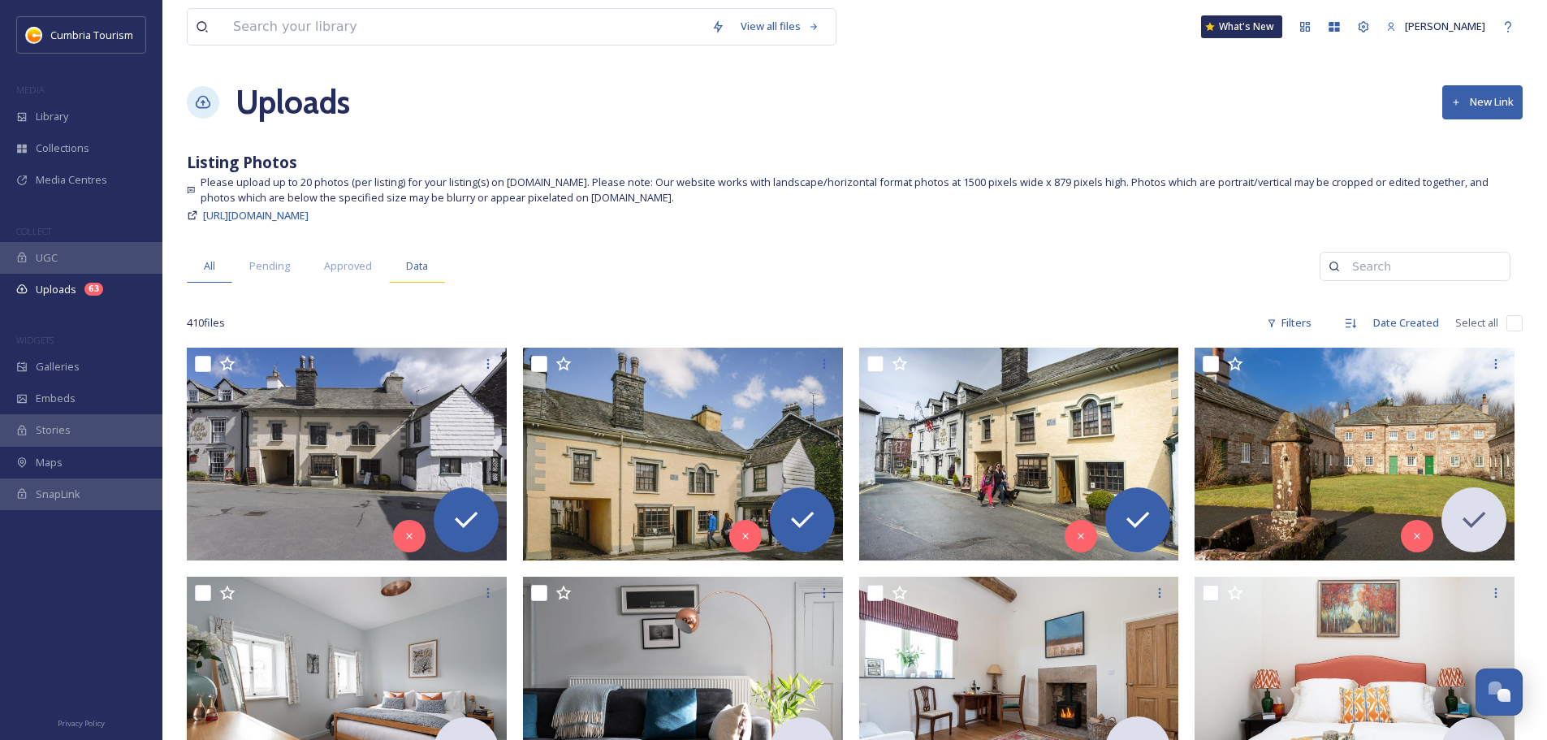
click at [399, 266] on div "Data" at bounding box center [417, 265] width 56 height 33
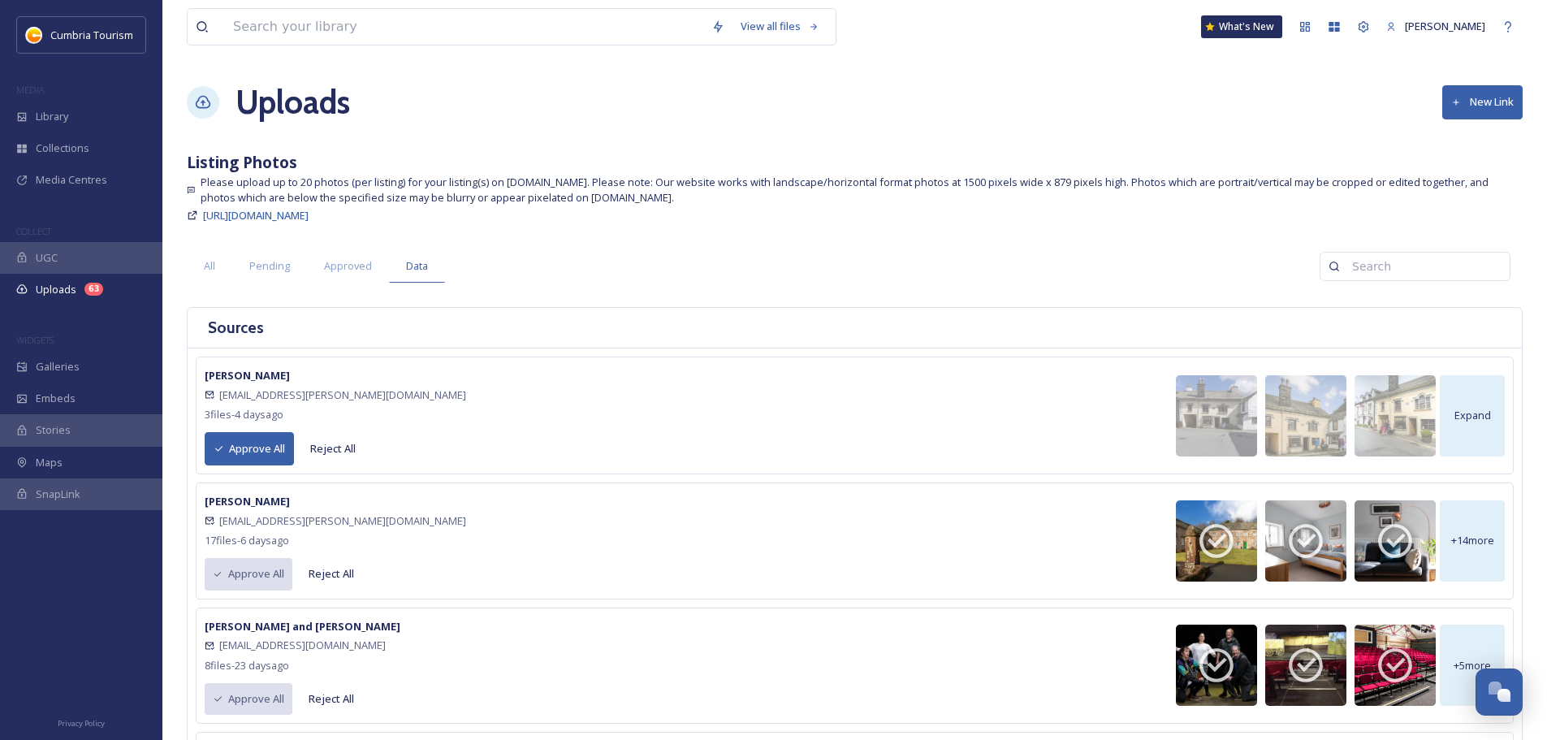
click at [258, 459] on button "Approve All" at bounding box center [249, 448] width 89 height 33
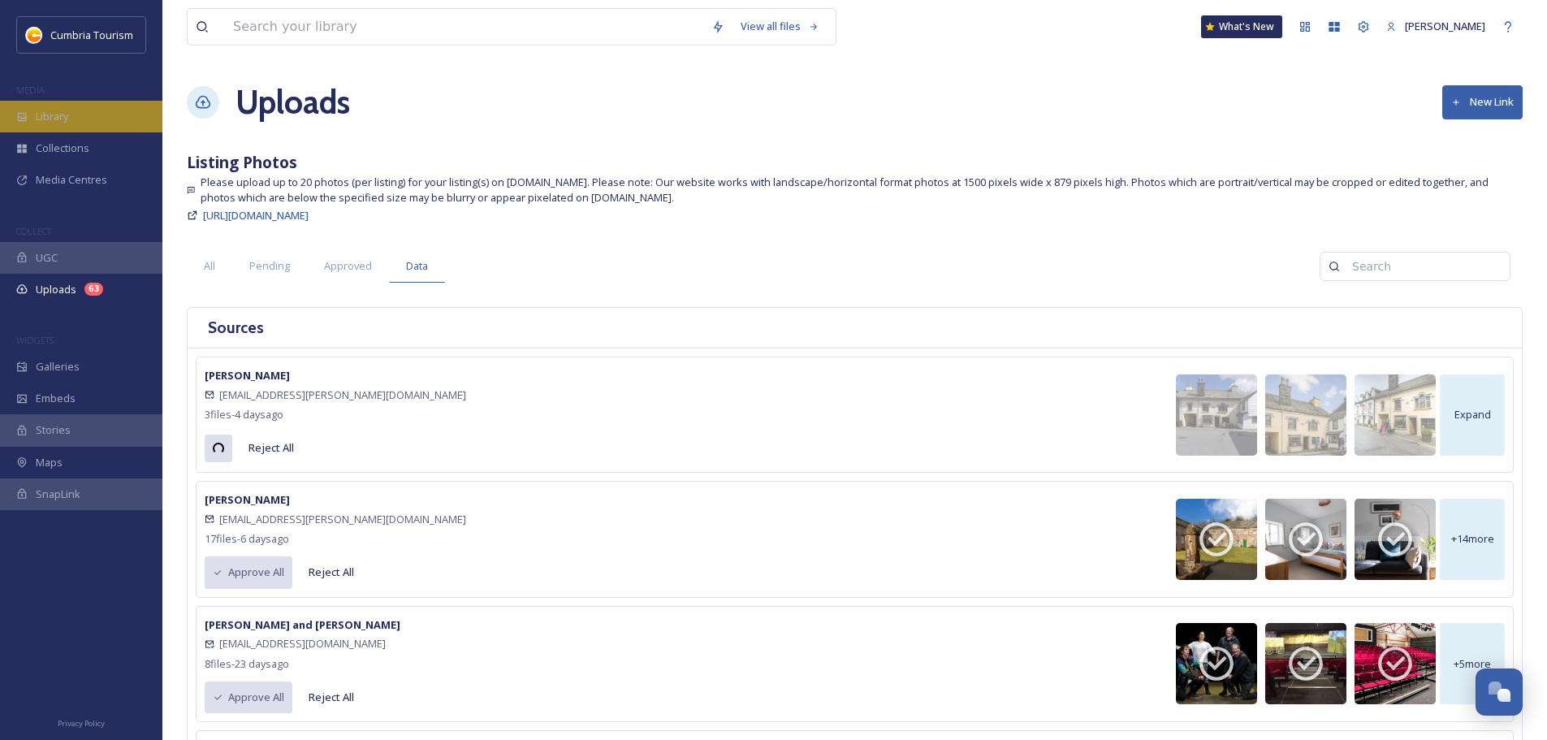
click at [127, 120] on div "Library" at bounding box center [81, 117] width 162 height 32
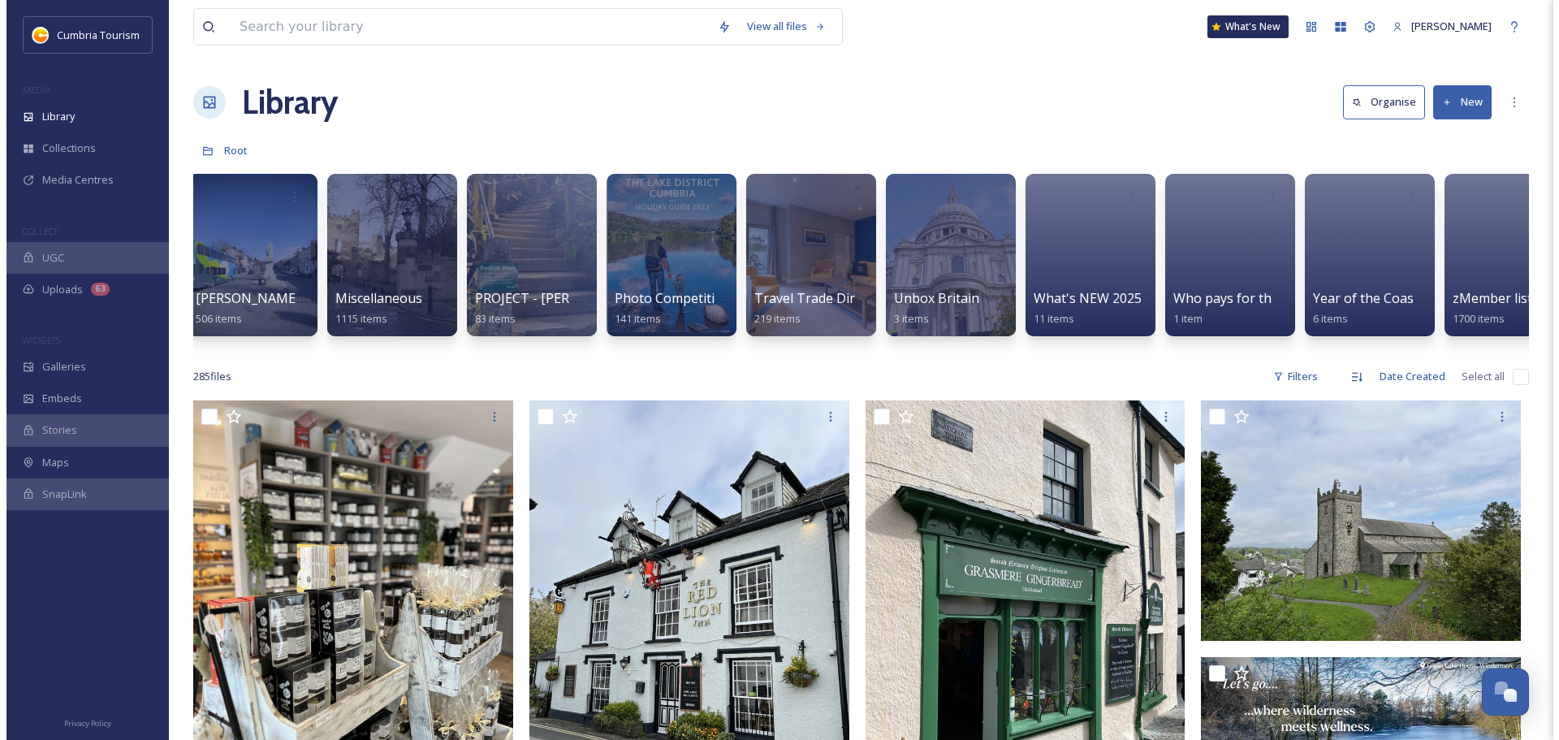
scroll to position [0, 1457]
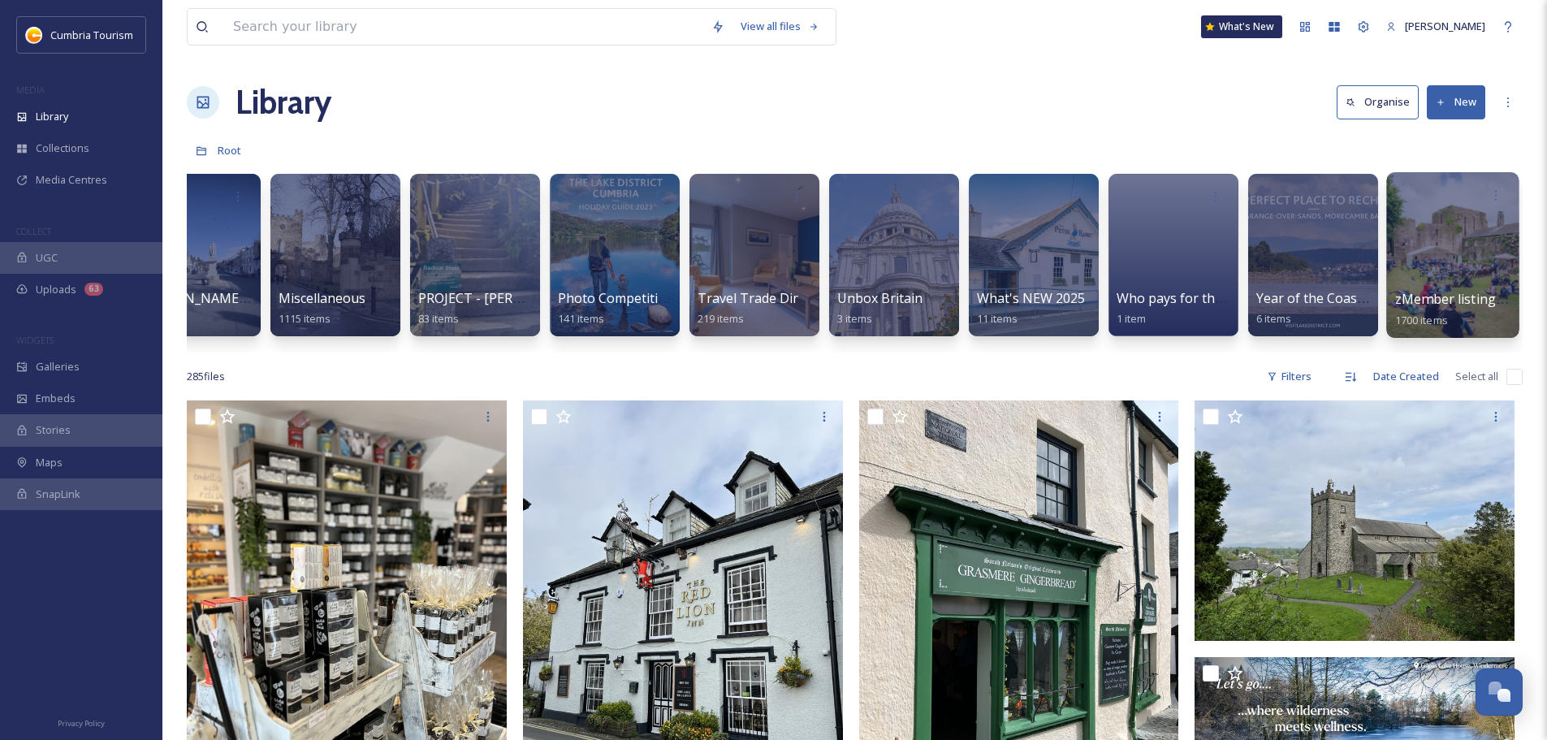
click at [1465, 291] on span "zMember listing photos" at bounding box center [1469, 299] width 149 height 18
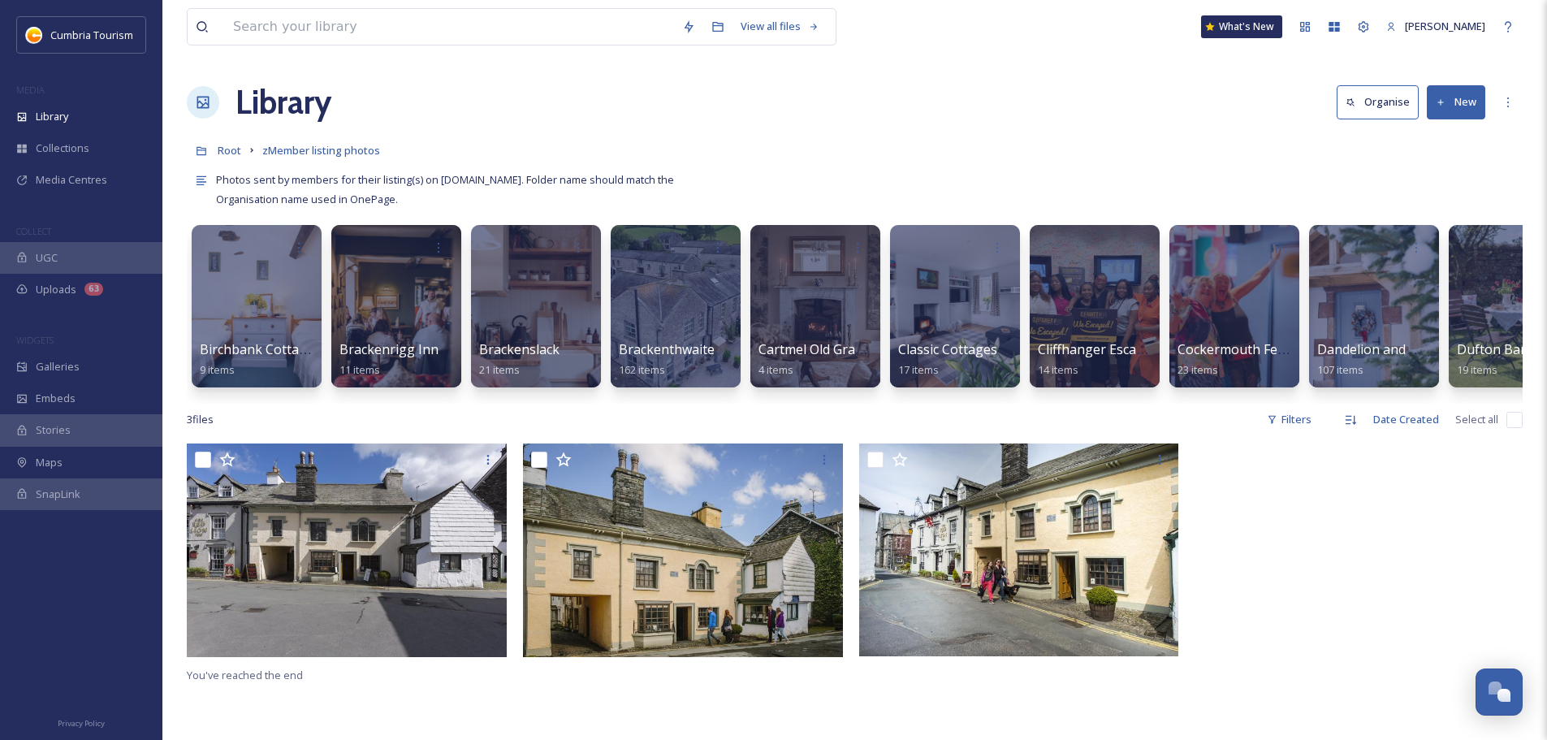
drag, startPoint x: 1457, startPoint y: 94, endPoint x: 1457, endPoint y: 114, distance: 19.5
click at [1457, 95] on button "New" at bounding box center [1456, 101] width 58 height 33
click at [1431, 205] on span "Folder" at bounding box center [1437, 203] width 31 height 15
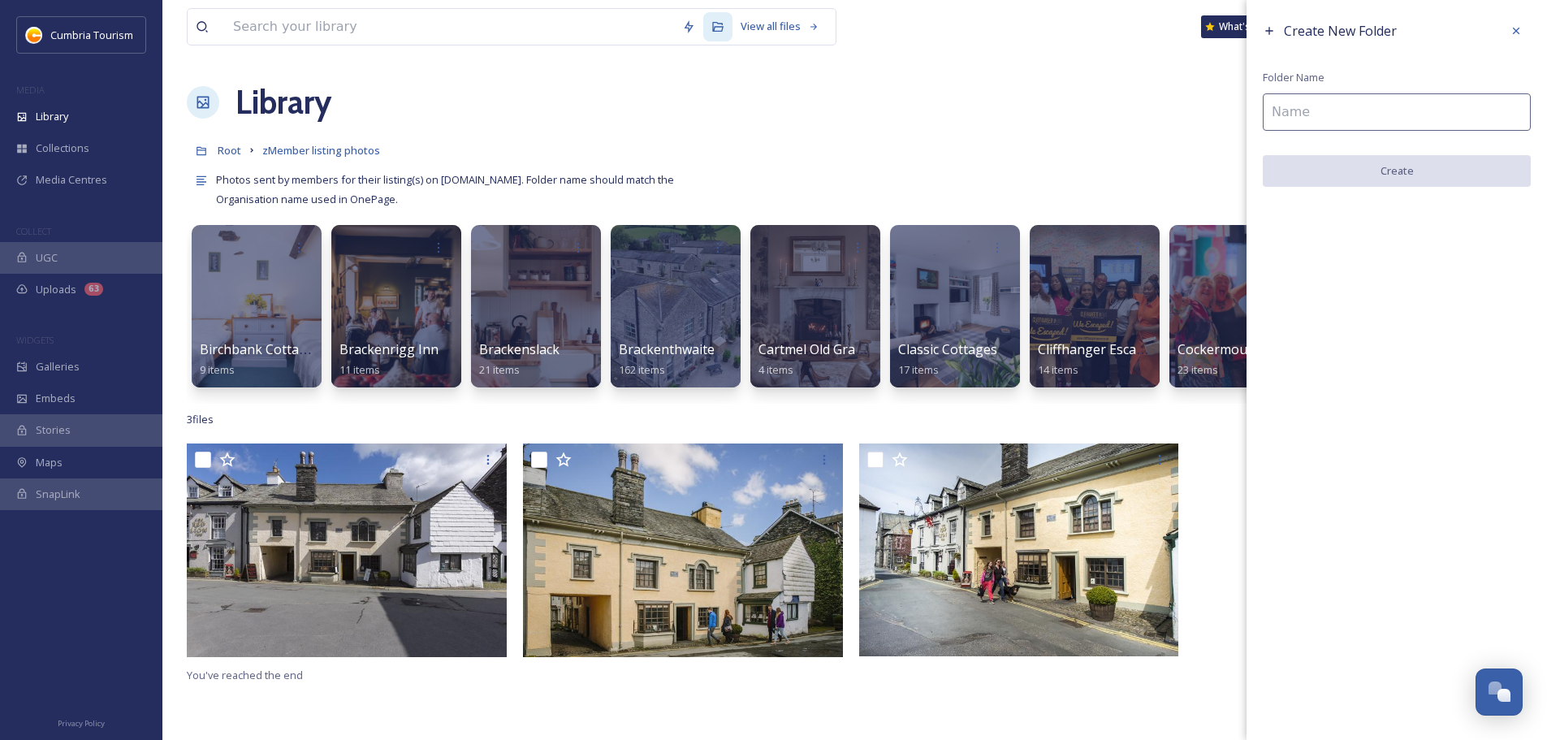
click at [1353, 112] on input at bounding box center [1397, 111] width 268 height 37
paste input "[PERSON_NAME] Bookshop"
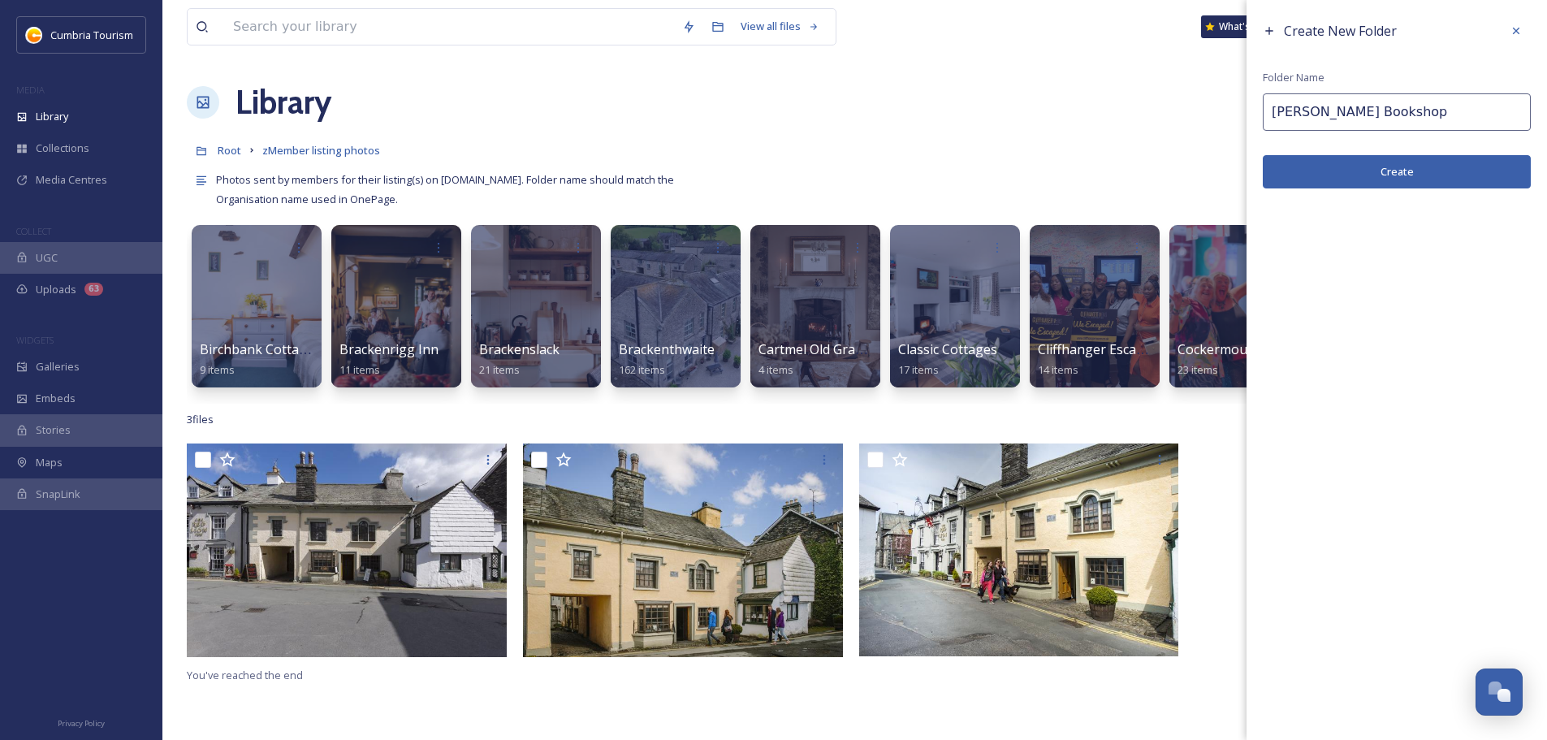
type input "[PERSON_NAME] Bookshop"
click at [1358, 170] on button "Create" at bounding box center [1397, 171] width 268 height 33
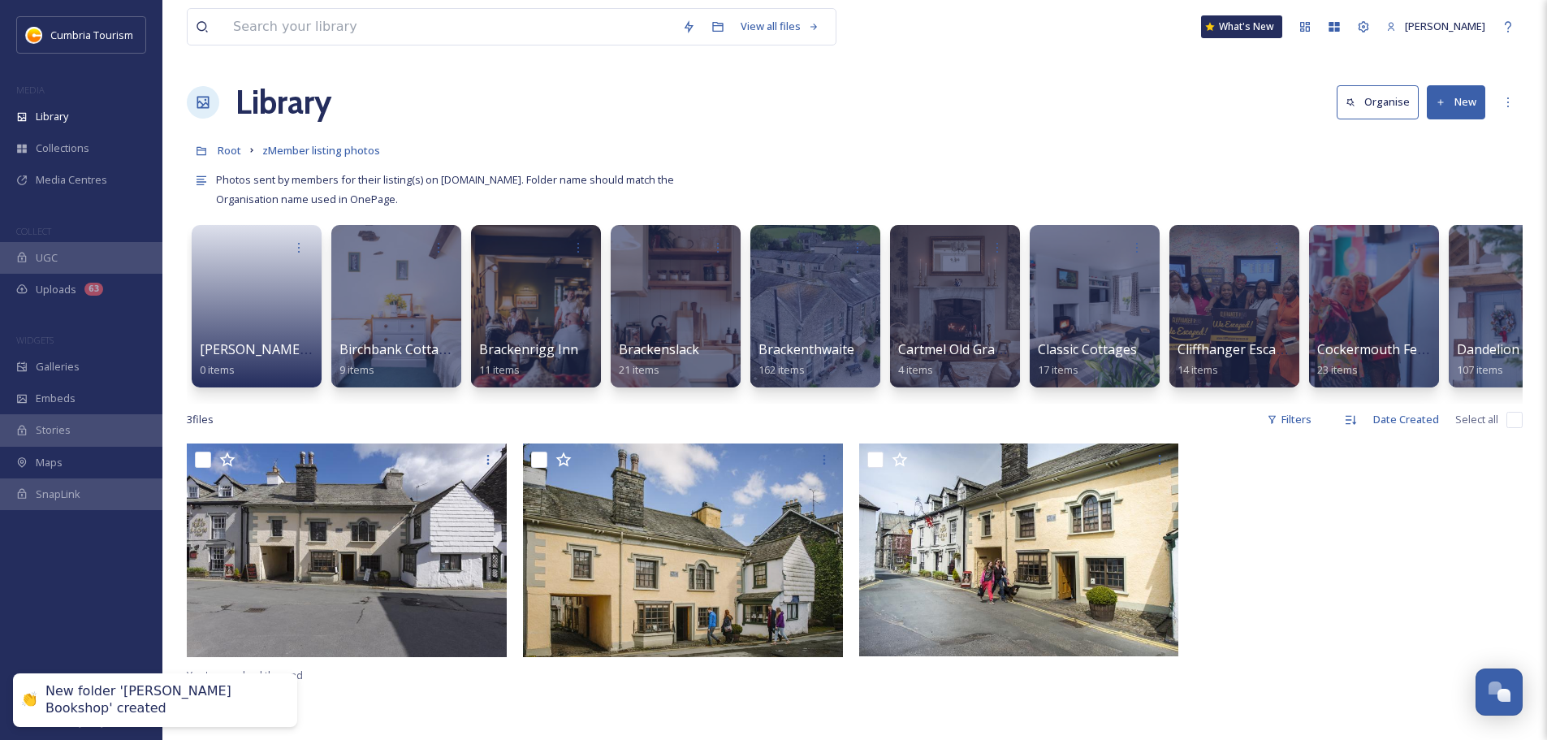
click at [1514, 428] on input "checkbox" at bounding box center [1514, 420] width 16 height 16
checkbox input "true"
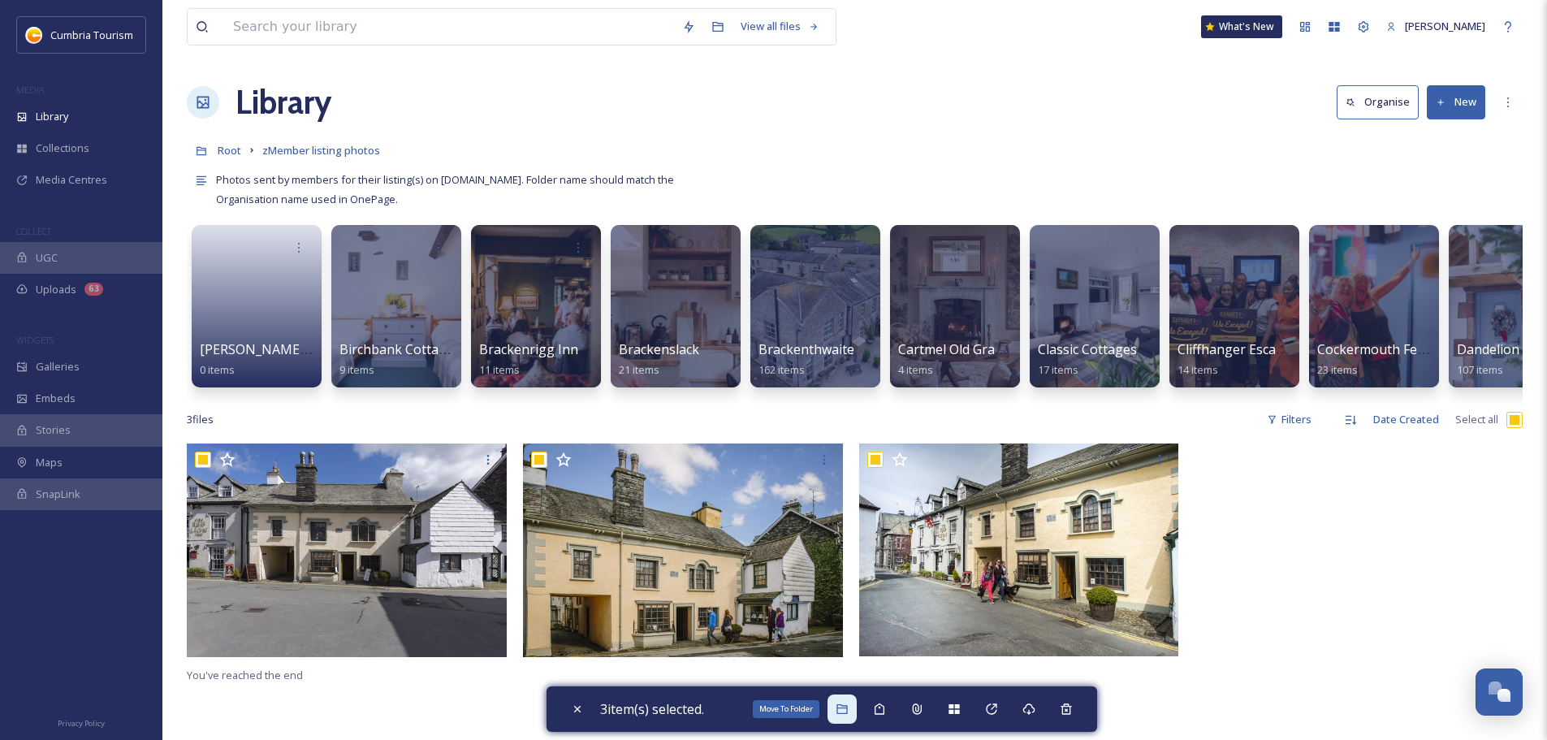
click at [848, 714] on icon at bounding box center [841, 708] width 13 height 13
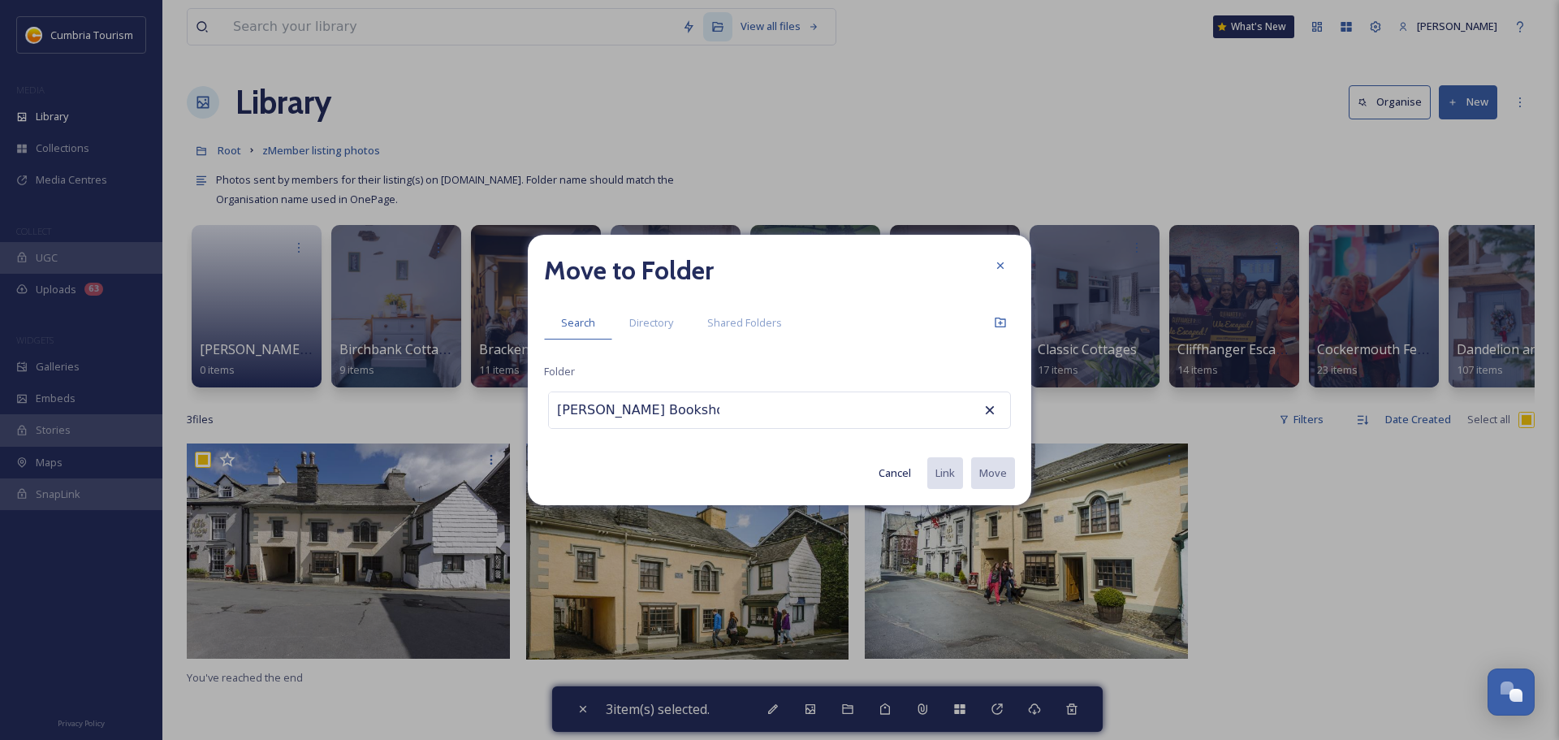
scroll to position [0, 11]
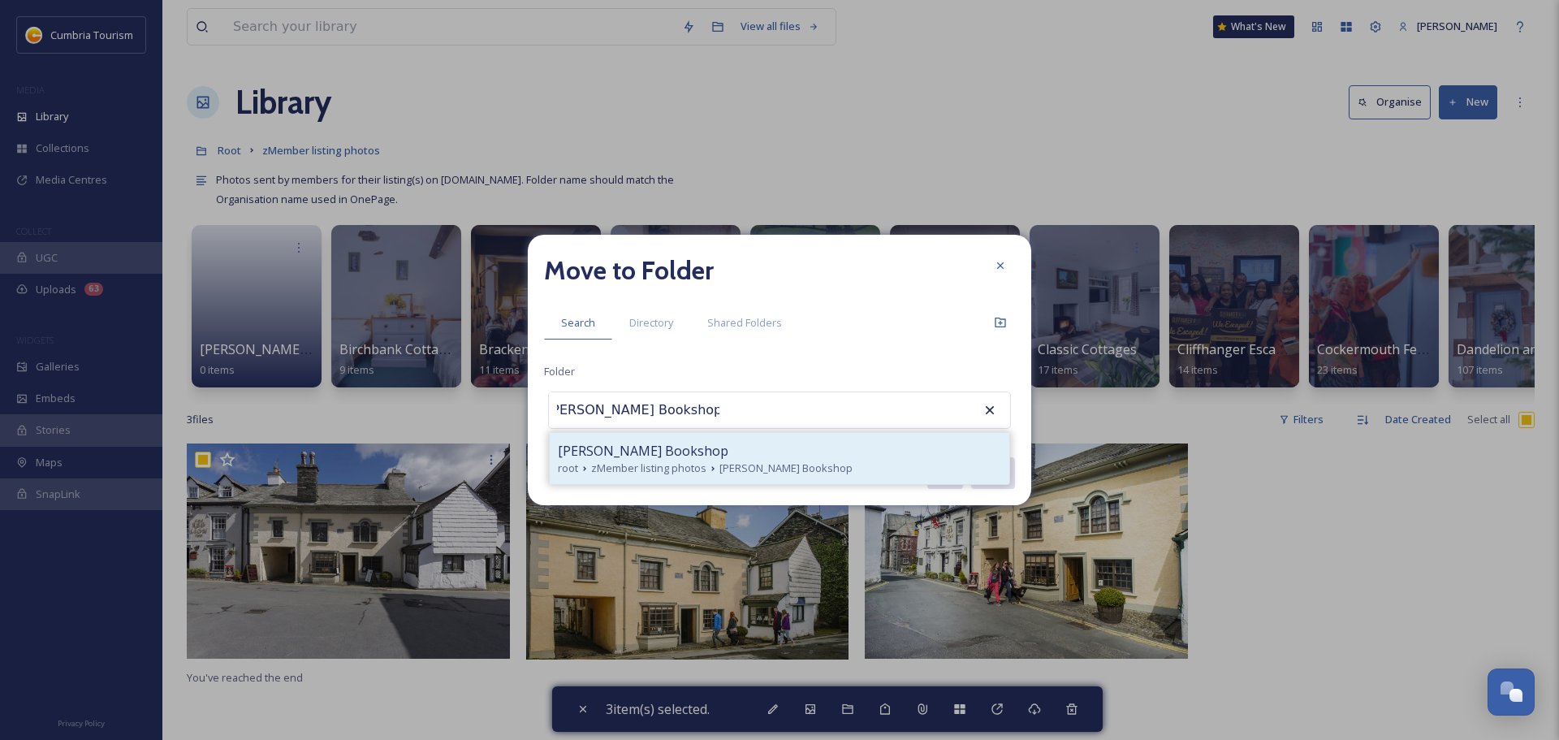
type input "[PERSON_NAME] Bookshop"
click at [660, 458] on span "[PERSON_NAME] Bookshop" at bounding box center [643, 450] width 170 height 19
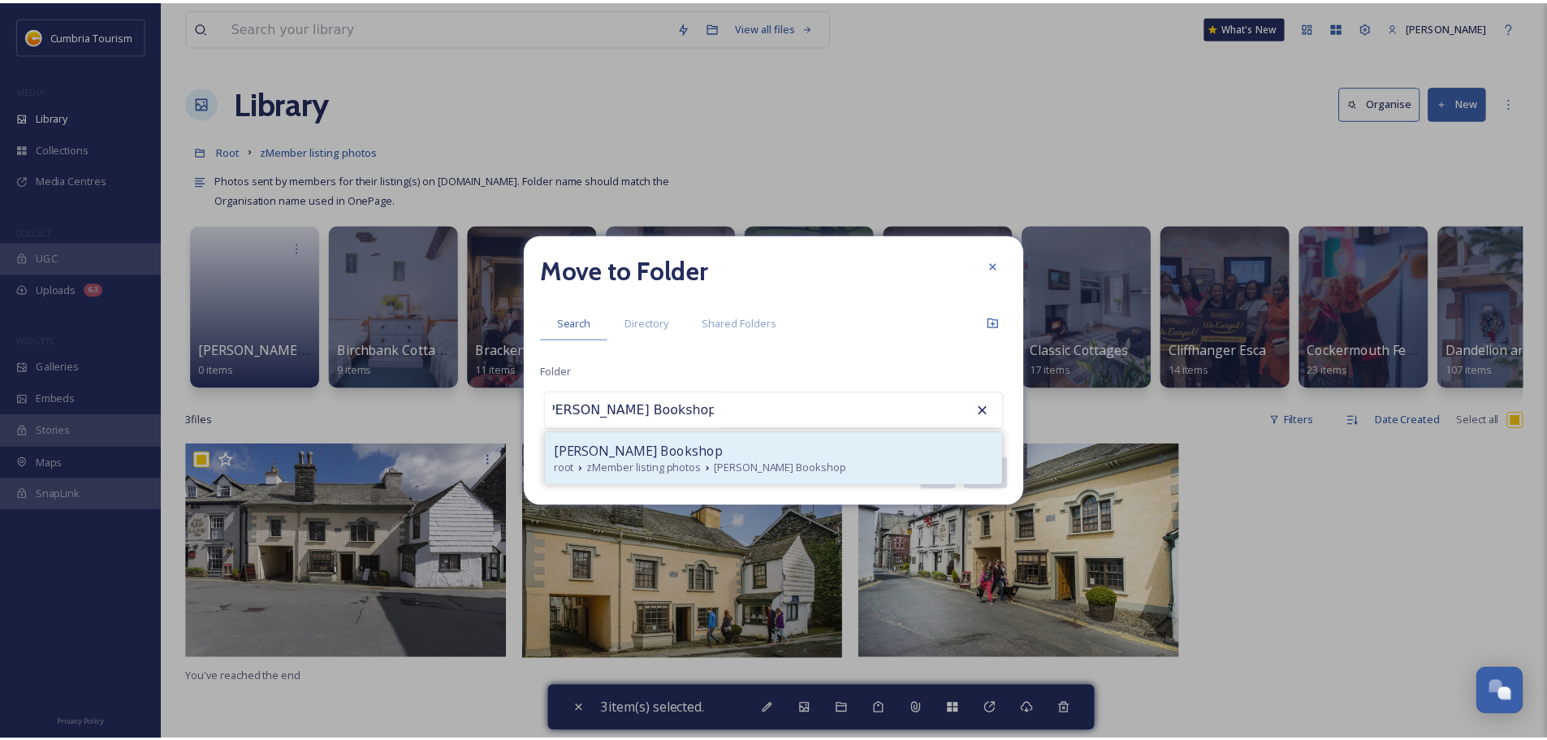
scroll to position [0, 0]
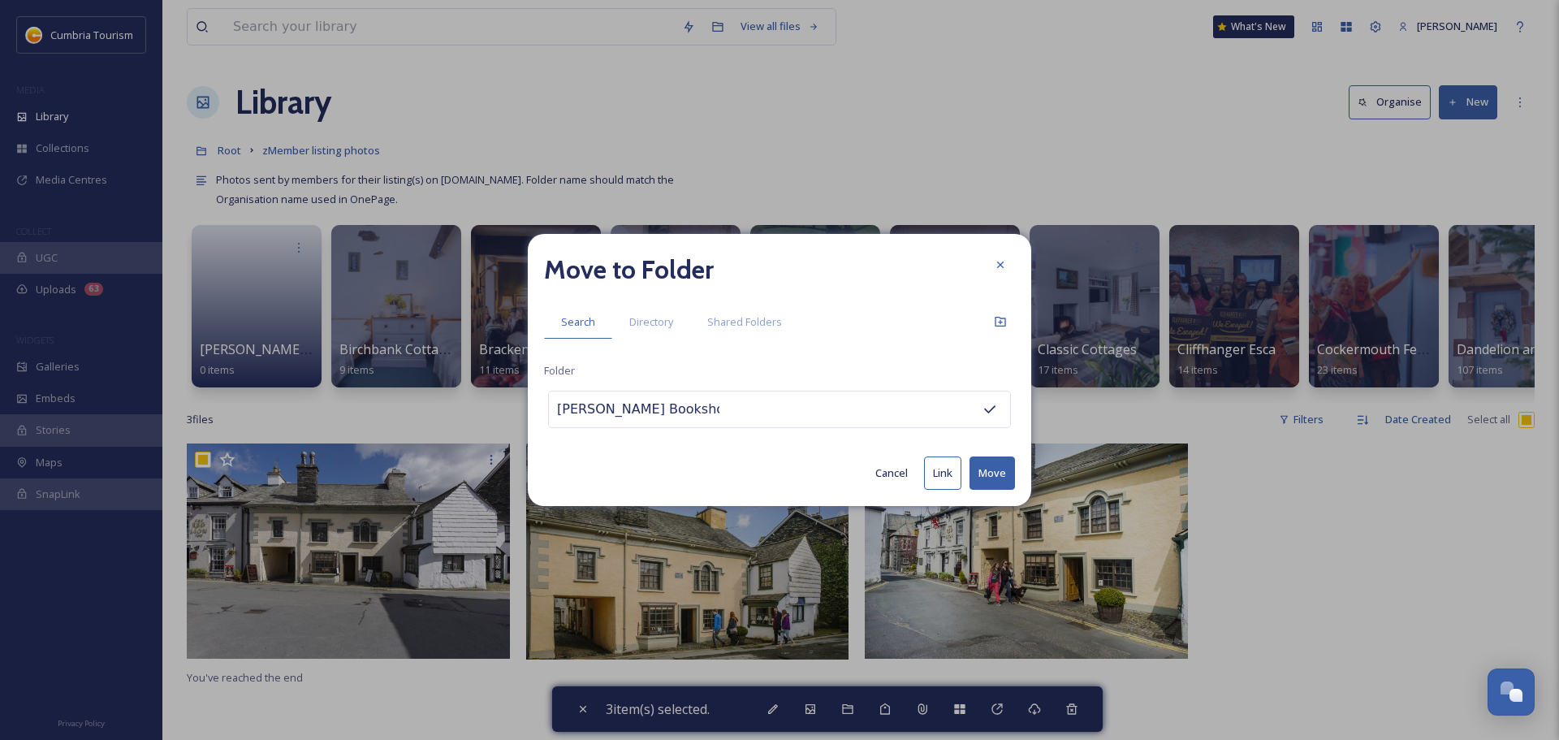
click at [981, 473] on button "Move" at bounding box center [991, 472] width 45 height 33
checkbox input "false"
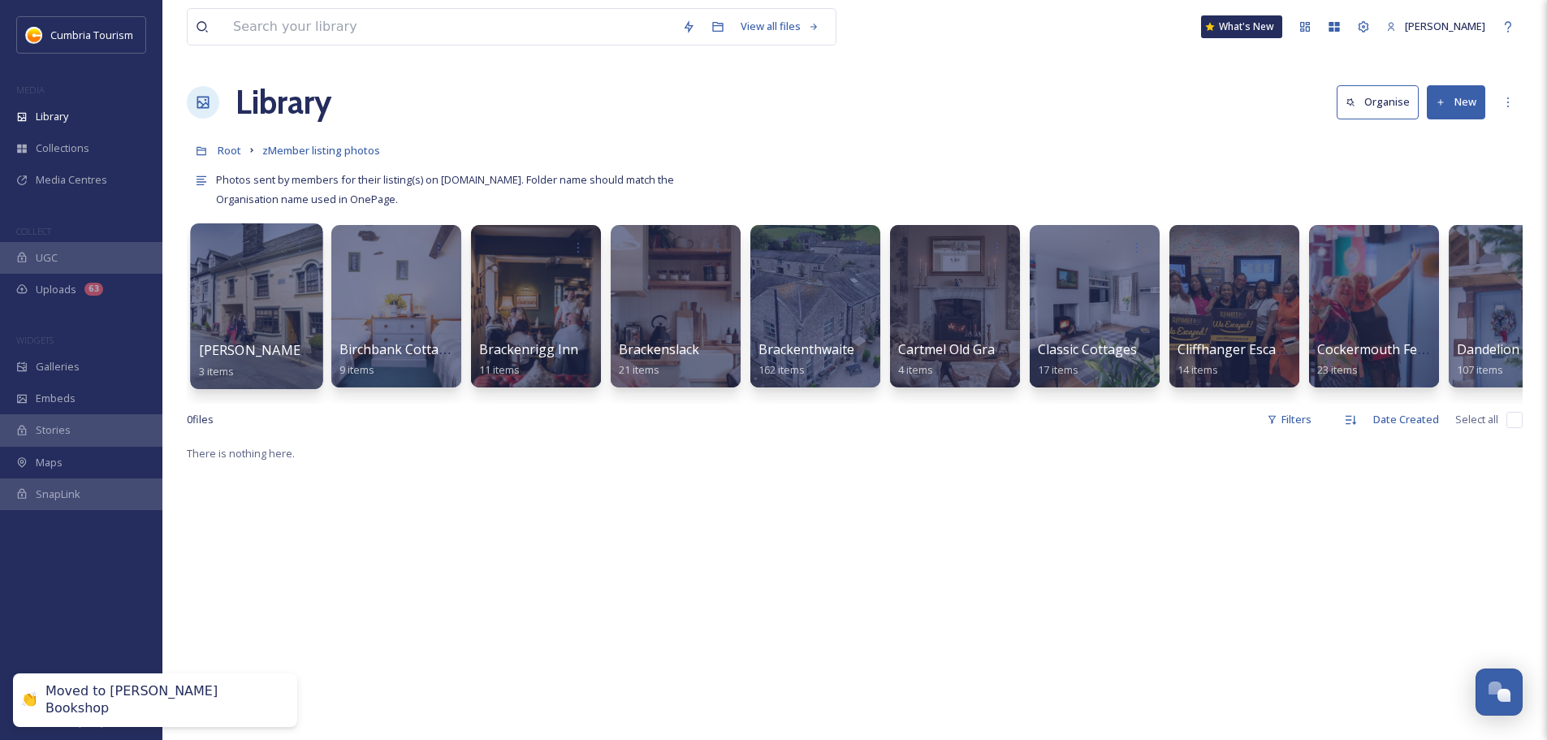
click at [241, 315] on div at bounding box center [256, 306] width 132 height 166
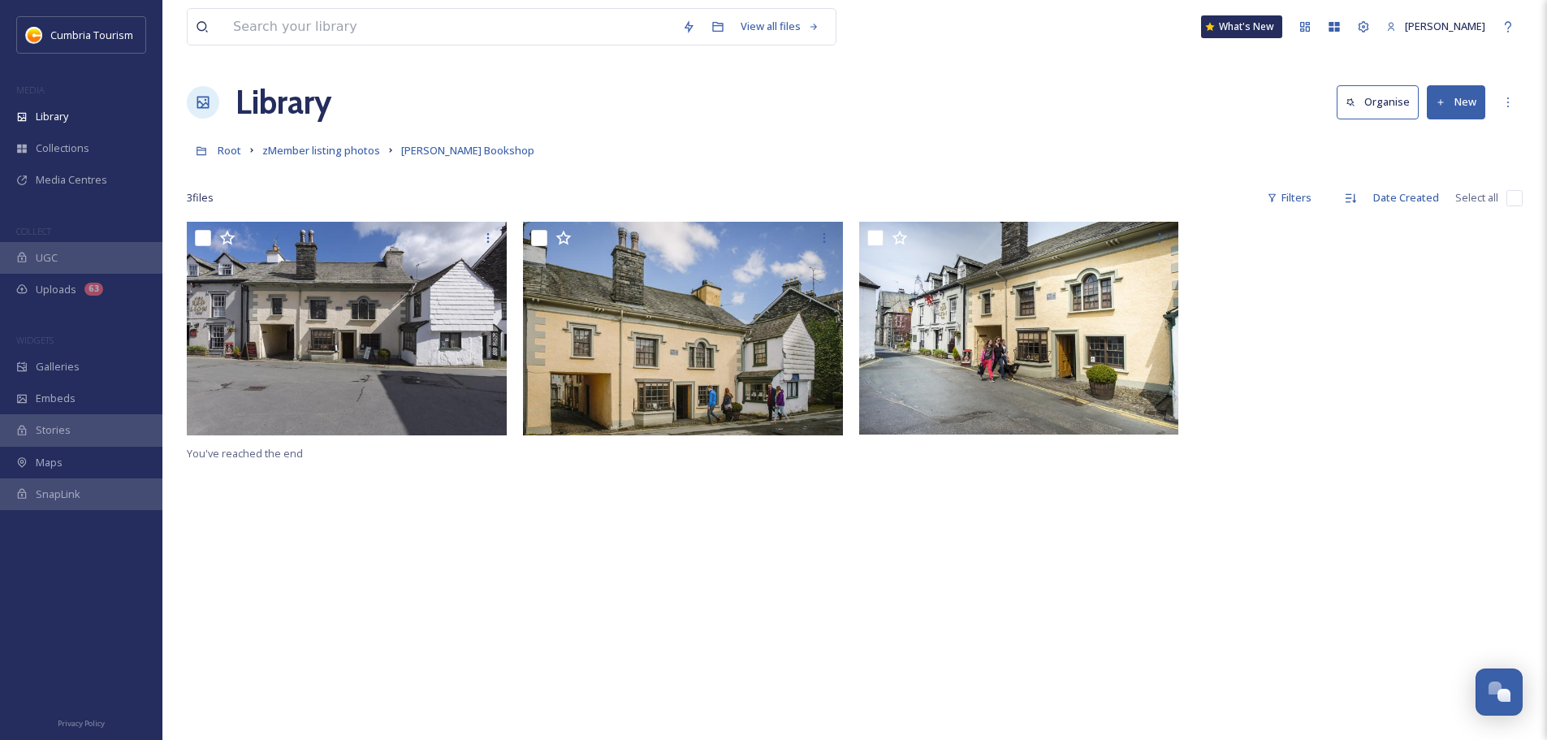
click at [1010, 523] on div "You've reached the end" at bounding box center [855, 592] width 1336 height 740
click at [1509, 196] on input "checkbox" at bounding box center [1514, 198] width 16 height 16
checkbox input "true"
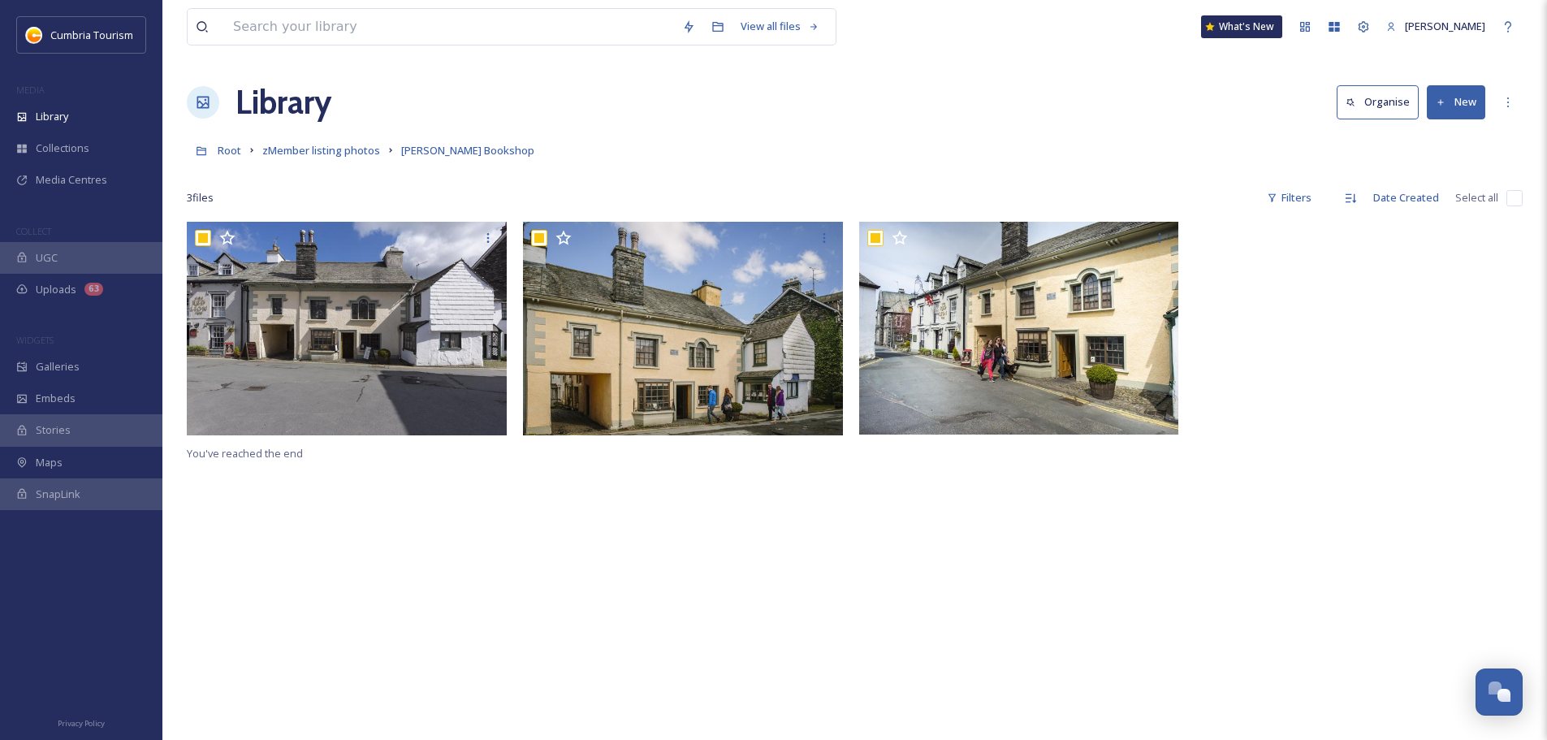
checkbox input "true"
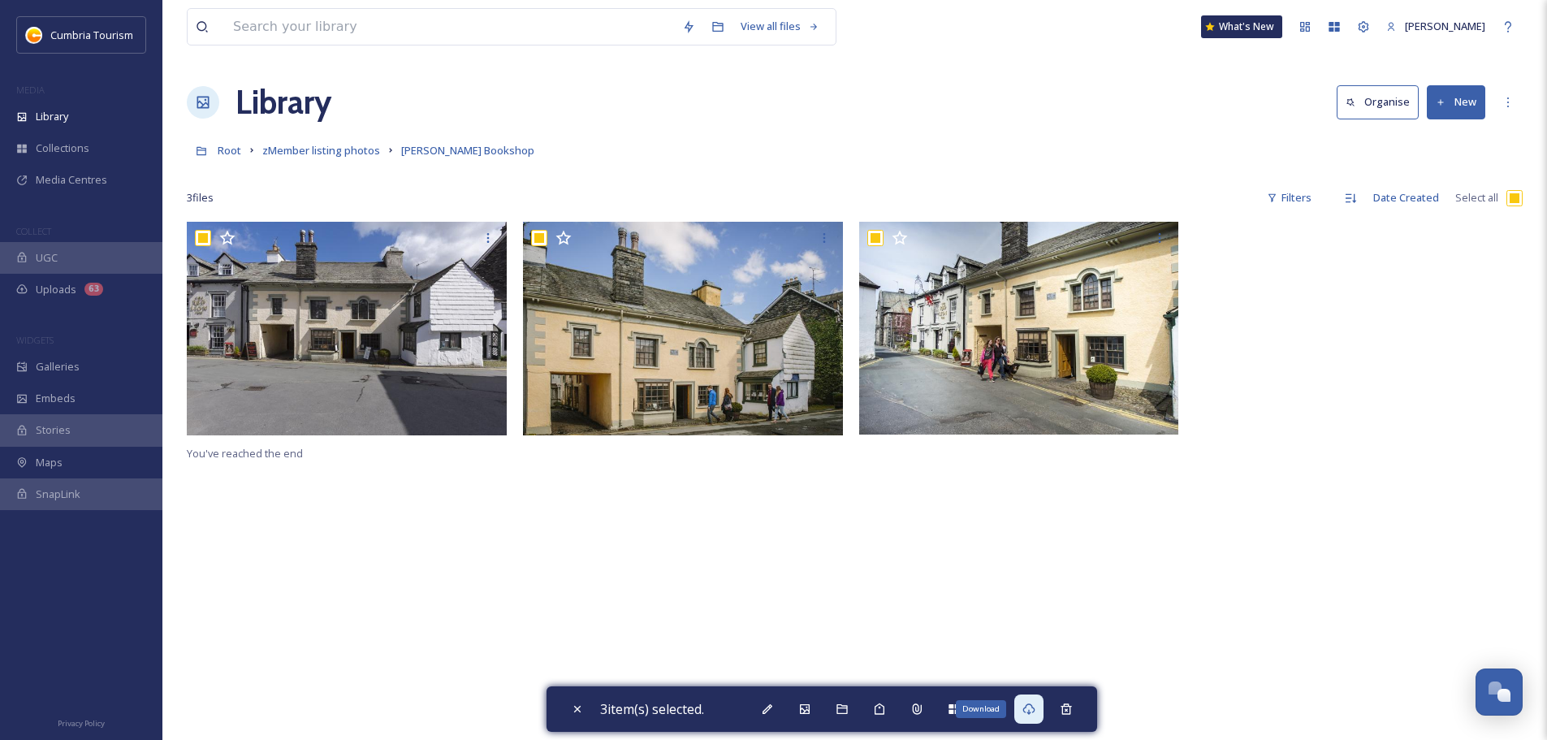
click at [1035, 707] on icon at bounding box center [1028, 708] width 13 height 13
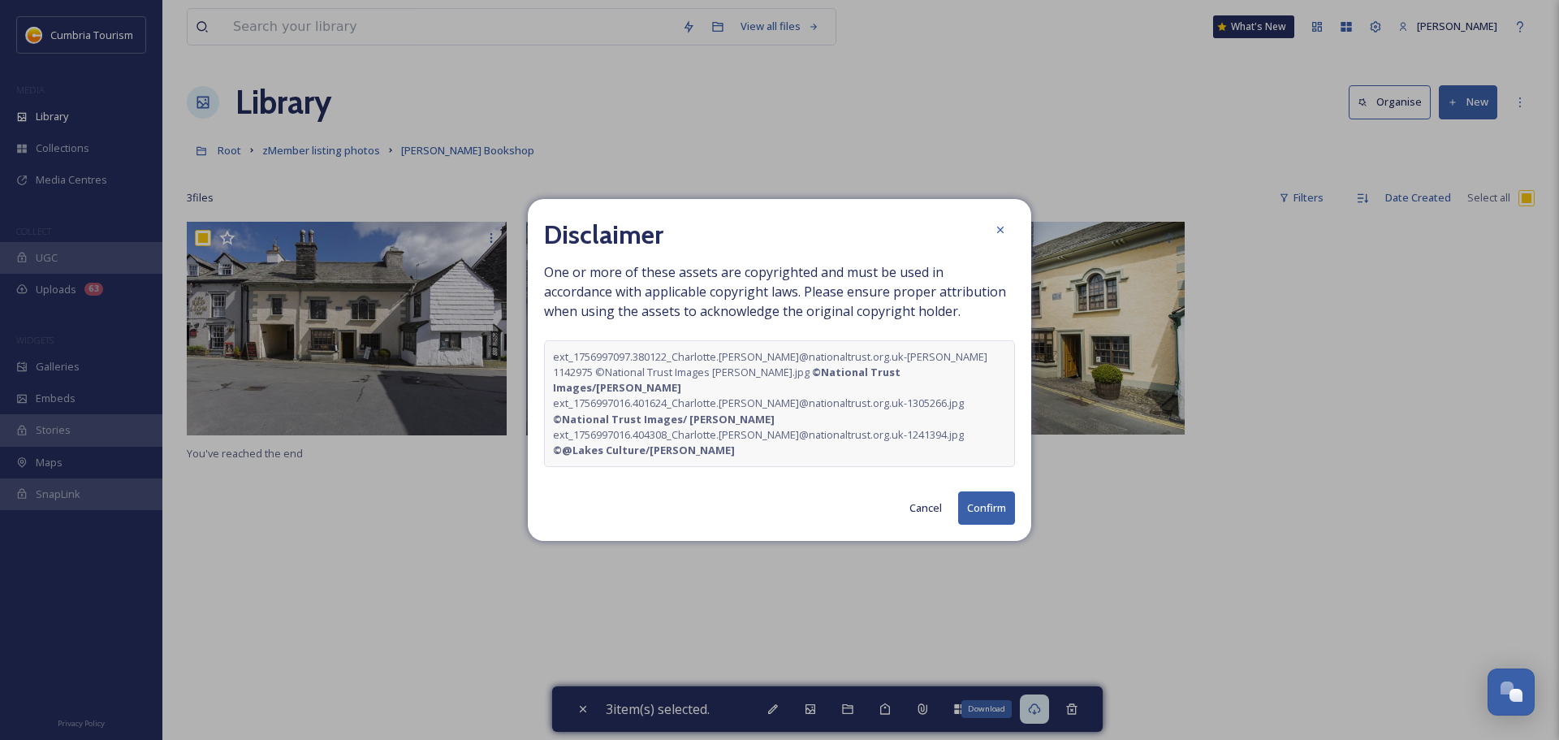
click at [995, 493] on button "Confirm" at bounding box center [986, 507] width 57 height 33
